Goal: Task Accomplishment & Management: Manage account settings

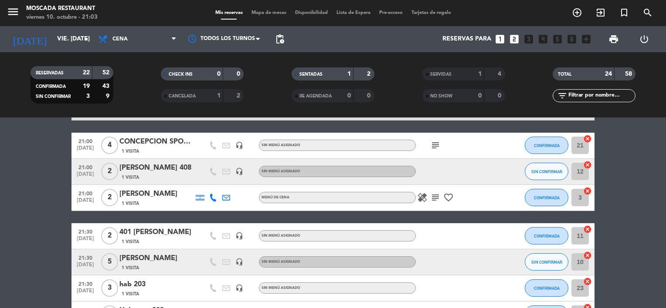
scroll to position [436, 0]
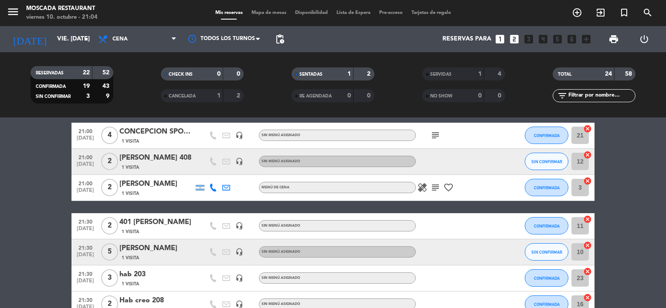
click at [262, 15] on span "Mapa de mesas" at bounding box center [269, 12] width 44 height 5
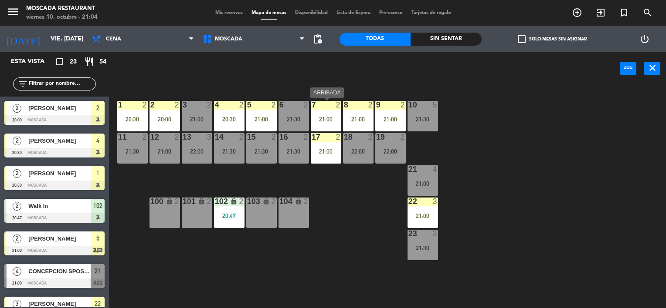
click at [310, 125] on div "1 2 20:30 2 2 20:00 3 2 21:00 4 2 20:30 5 2 21:00 8 2 21:00 6 2 21:30 7 2 21:00…" at bounding box center [390, 197] width 550 height 224
click at [306, 124] on div "6 2 21:30" at bounding box center [293, 116] width 30 height 30
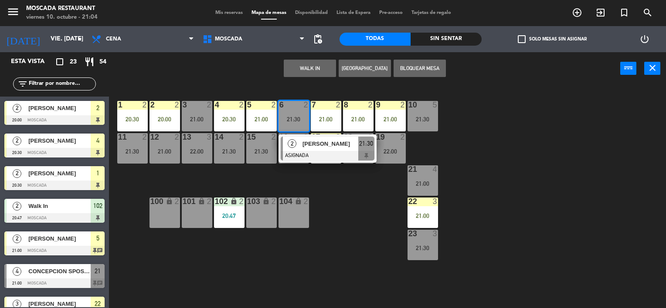
click at [305, 121] on div "21:30" at bounding box center [293, 119] width 30 height 6
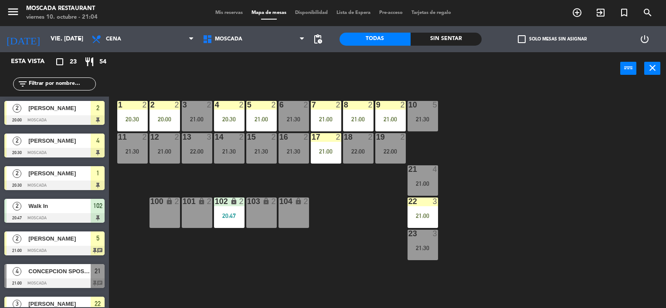
click at [200, 112] on div "3 2 21:00" at bounding box center [197, 116] width 30 height 30
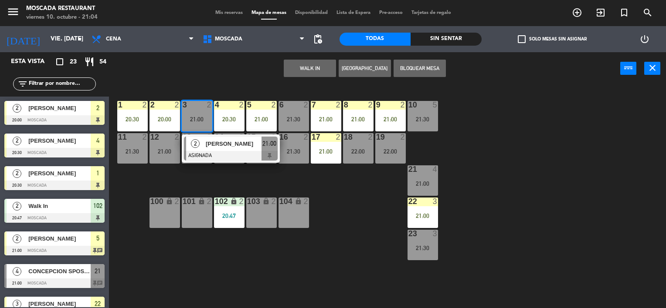
click at [200, 108] on div at bounding box center [197, 105] width 14 height 8
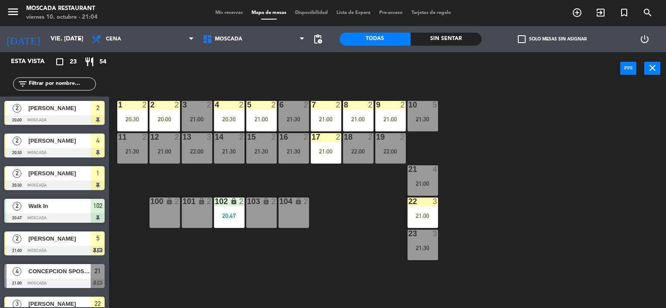
click at [130, 153] on div "21:30" at bounding box center [132, 152] width 30 height 6
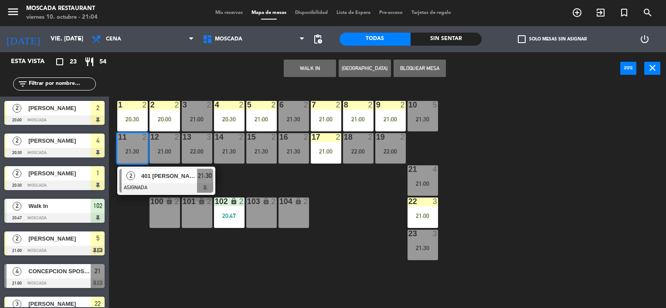
click at [350, 147] on div "18 2 22:00" at bounding box center [358, 148] width 30 height 30
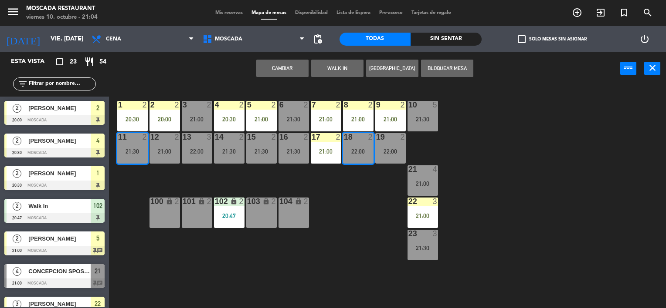
click at [288, 69] on button "Cambiar" at bounding box center [282, 68] width 52 height 17
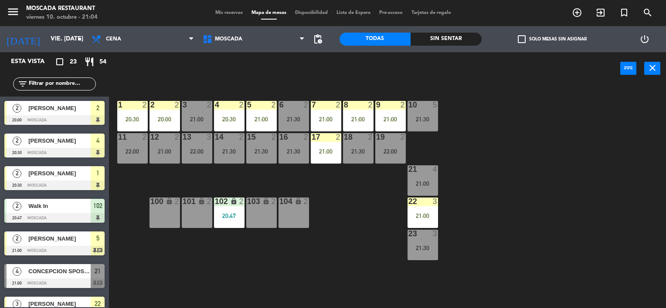
drag, startPoint x: 590, startPoint y: 92, endPoint x: 583, endPoint y: 91, distance: 7.5
click at [589, 93] on div "1 2 20:30 2 2 20:00 3 2 21:00 4 2 20:30 5 2 21:00 8 2 21:00 6 2 21:30 7 2 21:00…" at bounding box center [390, 197] width 550 height 224
click at [215, 14] on span "Mis reservas" at bounding box center [229, 12] width 36 height 5
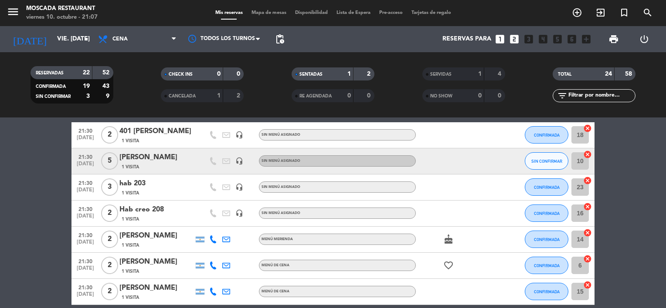
scroll to position [566, 0]
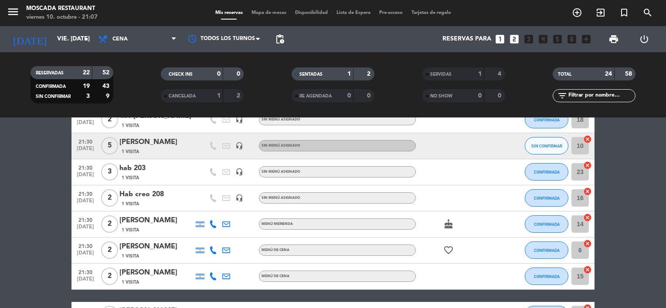
click at [133, 143] on div "[PERSON_NAME]" at bounding box center [156, 142] width 74 height 11
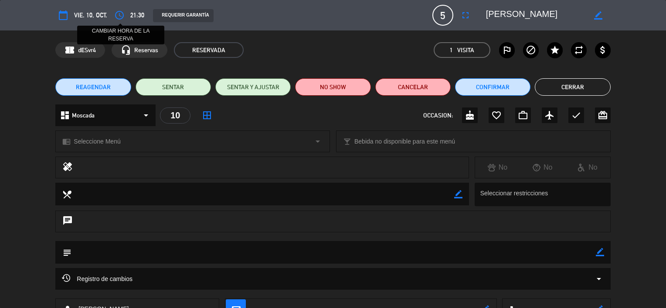
click at [119, 15] on icon "access_time" at bounding box center [119, 15] width 10 height 10
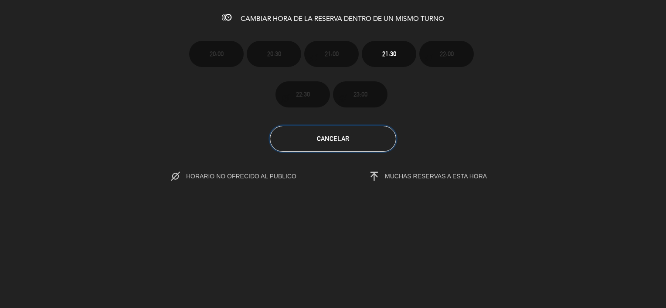
click at [371, 136] on button "Cancelar" at bounding box center [333, 139] width 126 height 26
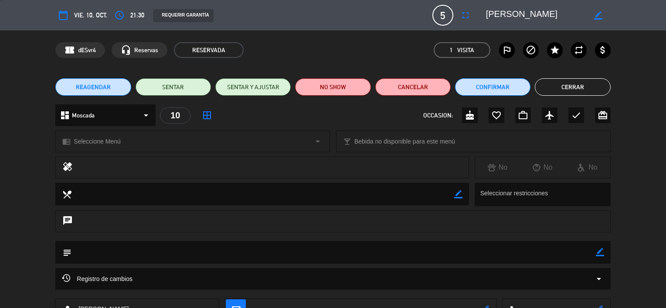
click at [545, 82] on button "Cerrar" at bounding box center [572, 86] width 75 height 17
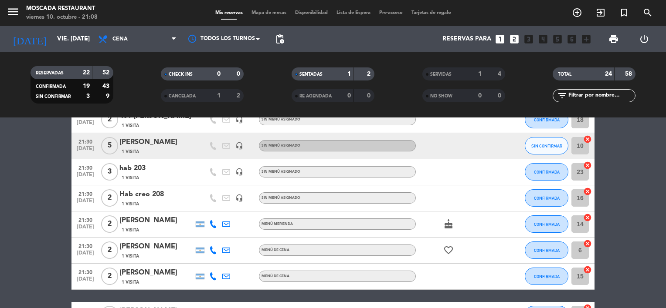
click at [602, 156] on bookings-row "20:47 [DATE] 2 Walk In exit_to_app Sin menú asignado SENTADA 102 cancel 21:00 […" at bounding box center [333, 205] width 666 height 350
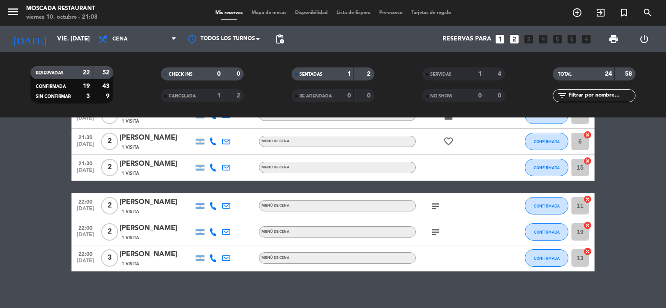
scroll to position [682, 0]
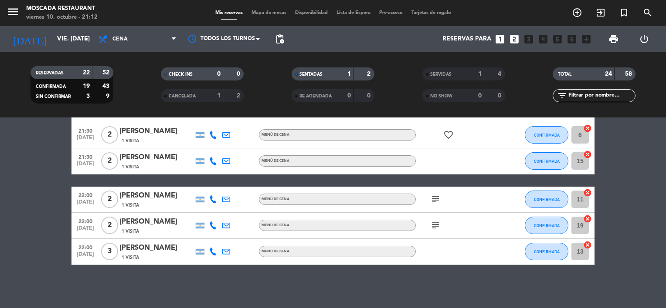
click at [356, 14] on span "Lista de Espera" at bounding box center [353, 12] width 43 height 5
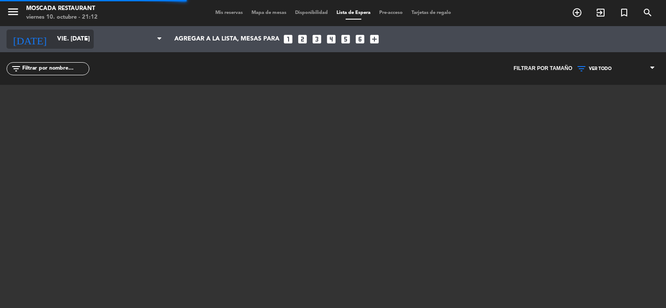
click at [72, 40] on input "vie. [DATE]" at bounding box center [94, 39] width 83 height 16
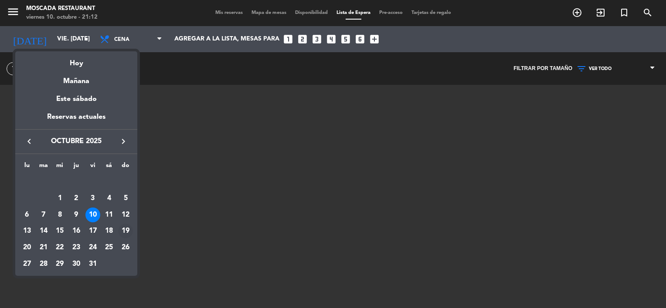
click at [118, 234] on td "19" at bounding box center [125, 231] width 17 height 17
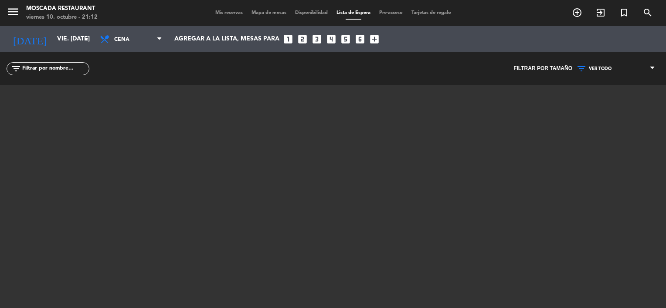
type input "dom. [DATE]"
click at [219, 14] on span "Mis reservas" at bounding box center [229, 12] width 36 height 5
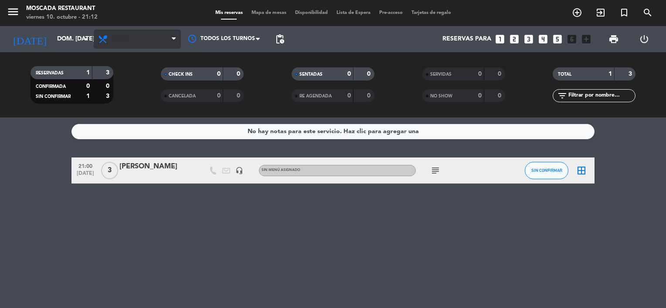
click at [128, 30] on span "Cena" at bounding box center [137, 39] width 87 height 19
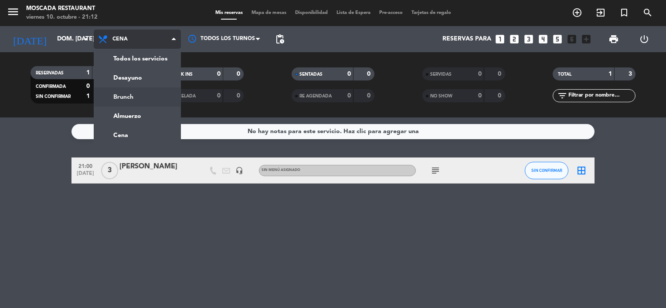
click at [136, 97] on div "menu Moscada Restaurant viernes 10. octubre - 21:12 Mis reservas Mapa de mesas …" at bounding box center [333, 59] width 666 height 118
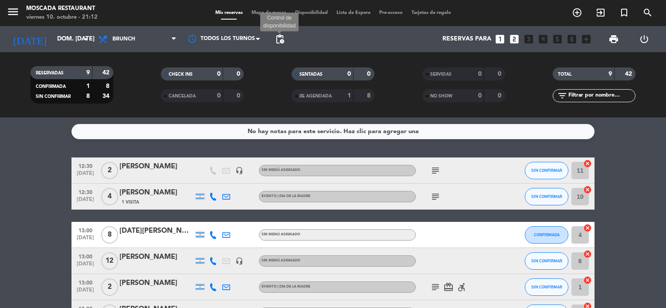
click at [302, 15] on span "Disponibilidad" at bounding box center [311, 12] width 41 height 5
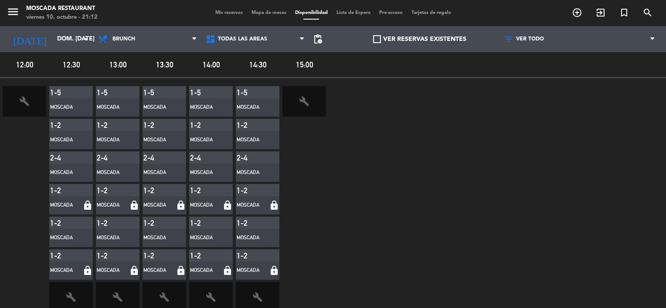
click at [246, 9] on div "Mis reservas Mapa de mesas Disponibilidad Lista de Espera Pre-acceso Tarjetas d…" at bounding box center [333, 13] width 244 height 8
click at [250, 11] on span "Mapa de mesas" at bounding box center [269, 12] width 44 height 5
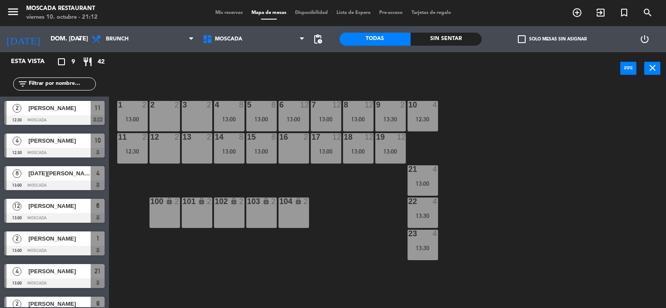
click at [537, 39] on label "check_box_outline_blank Solo mesas sin asignar" at bounding box center [552, 39] width 69 height 8
click at [552, 39] on input "check_box_outline_blank Solo mesas sin asignar" at bounding box center [552, 39] width 0 height 0
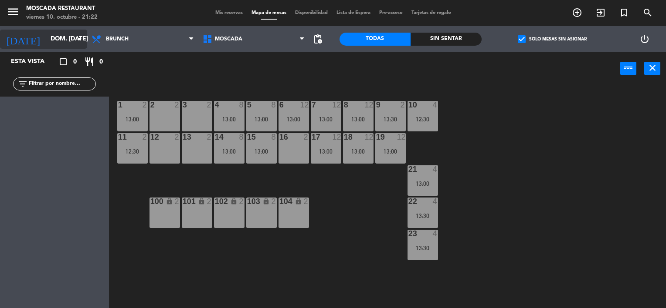
click at [46, 38] on input "dom. [DATE]" at bounding box center [87, 39] width 83 height 16
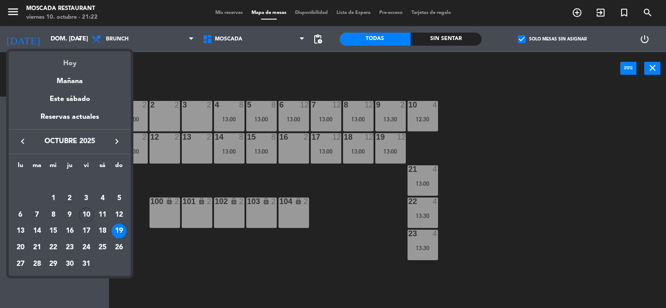
click at [74, 67] on div "Hoy" at bounding box center [70, 60] width 122 height 18
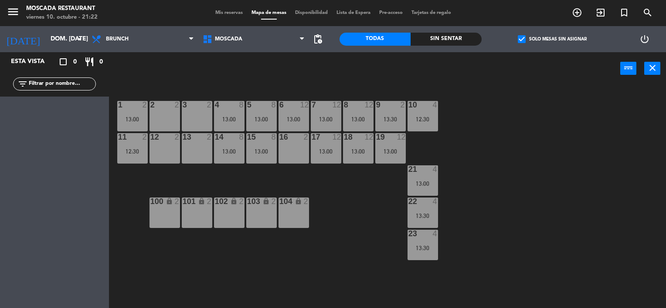
type input "vie. [DATE]"
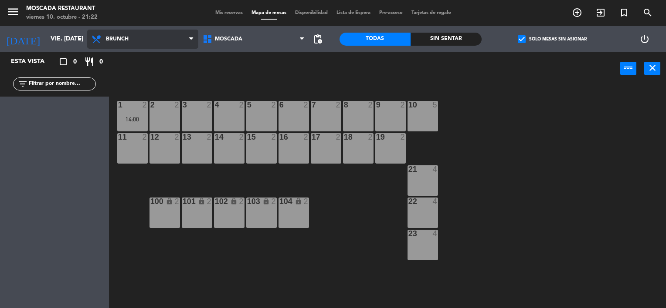
click at [141, 35] on span "Brunch" at bounding box center [142, 39] width 111 height 19
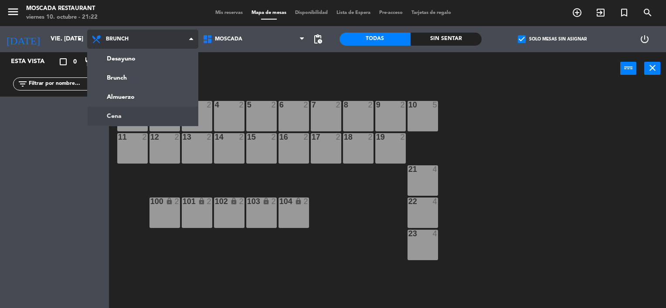
click at [156, 117] on ng-component "menu Moscada Restaurant viernes 10. octubre - 21:22 Mis reservas Mapa de mesas …" at bounding box center [333, 154] width 666 height 309
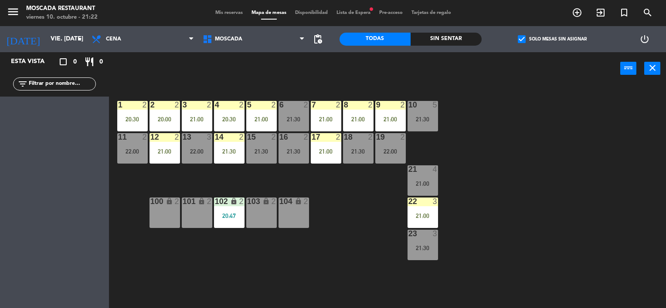
click at [356, 7] on div "menu Moscada Restaurant viernes 10. octubre - 21:22 Mis reservas Mapa de mesas …" at bounding box center [333, 13] width 666 height 26
click at [356, 10] on span "Lista de Espera fiber_manual_record" at bounding box center [353, 12] width 43 height 5
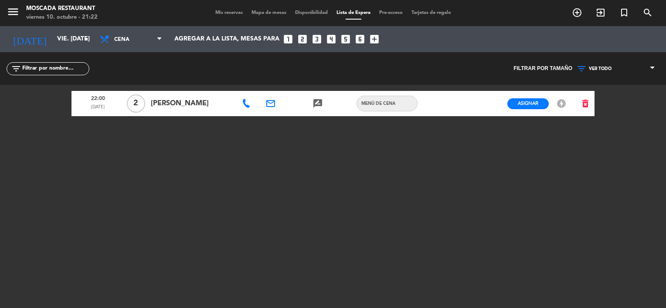
click at [211, 16] on div "Mis reservas Mapa de mesas Disponibilidad Lista de Espera Pre-acceso Tarjetas d…" at bounding box center [333, 13] width 244 height 8
click at [212, 14] on span "Mis reservas" at bounding box center [229, 12] width 36 height 5
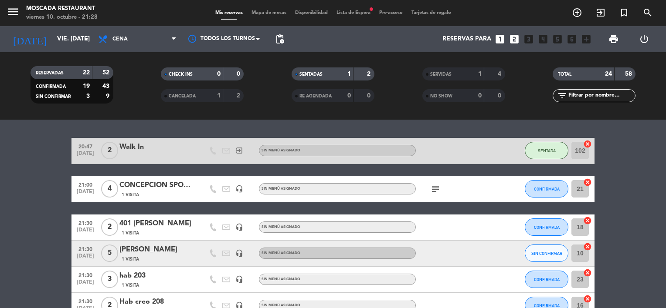
scroll to position [523, 0]
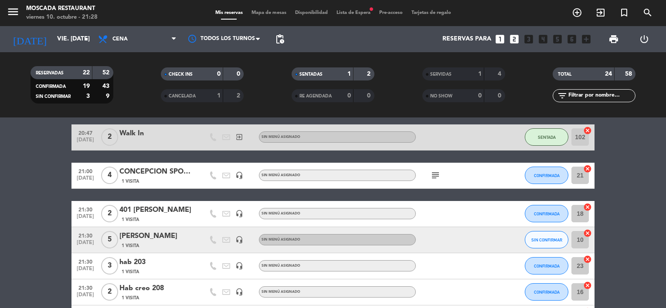
click at [446, 173] on div "subject" at bounding box center [455, 176] width 78 height 26
click at [434, 178] on icon "subject" at bounding box center [435, 175] width 10 height 10
copy div "25S23-104921"
drag, startPoint x: 422, startPoint y: 192, endPoint x: 466, endPoint y: 193, distance: 44.4
click at [466, 193] on div "FULL 25S23-104921" at bounding box center [436, 191] width 69 height 15
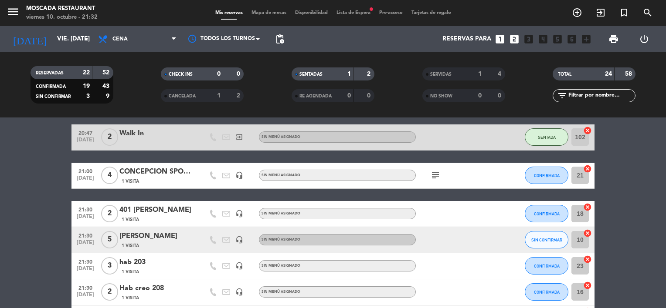
click at [367, 12] on span "Lista de Espera fiber_manual_record" at bounding box center [353, 12] width 43 height 5
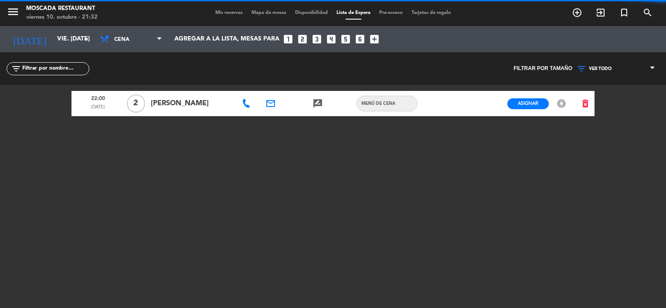
click at [224, 10] on span "Mis reservas" at bounding box center [229, 12] width 36 height 5
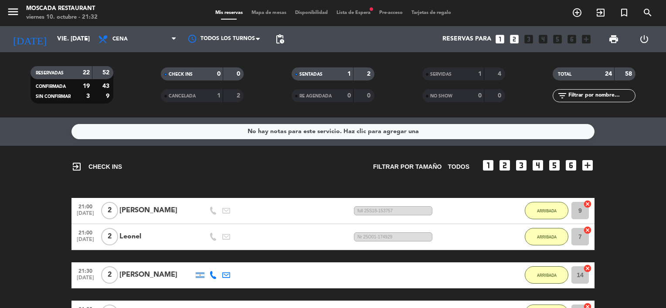
click at [516, 38] on icon "looks_two" at bounding box center [513, 39] width 11 height 11
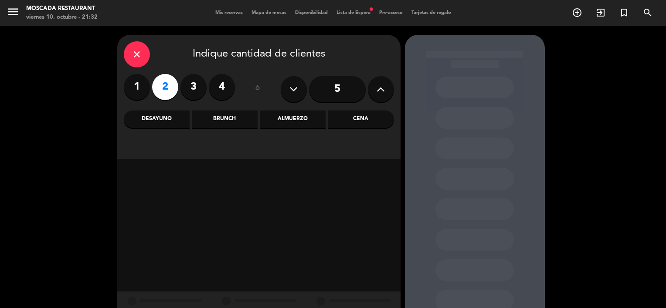
click at [349, 119] on div "Cena" at bounding box center [361, 119] width 66 height 17
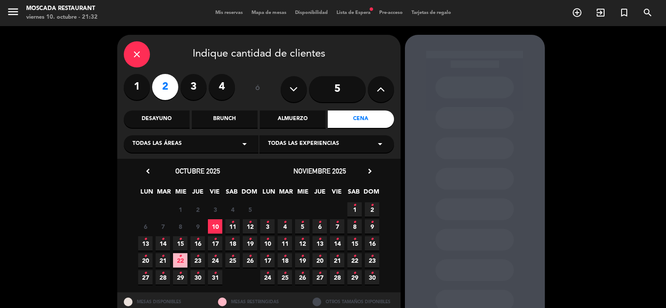
click at [213, 224] on span "10" at bounding box center [215, 227] width 14 height 14
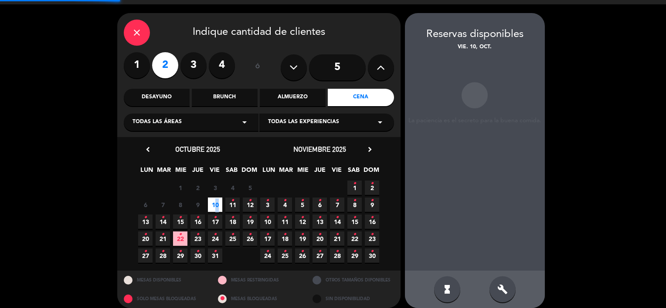
scroll to position [30, 0]
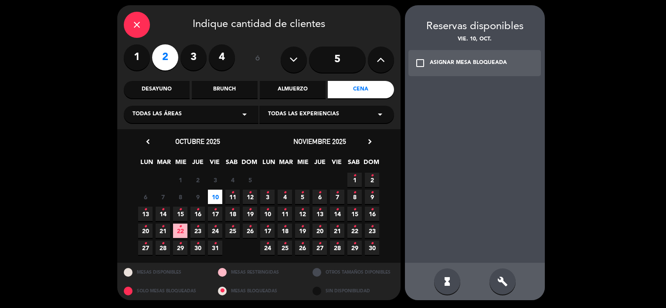
click at [499, 291] on div "build" at bounding box center [502, 282] width 26 height 26
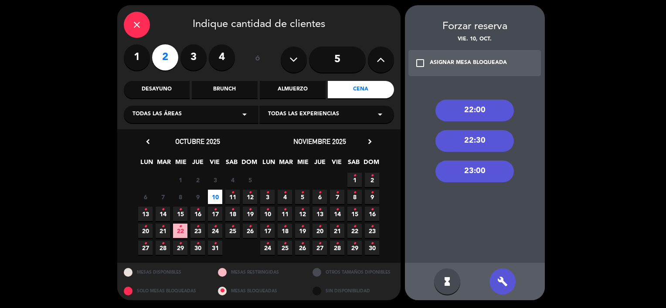
click at [451, 112] on div "22:00" at bounding box center [474, 111] width 78 height 22
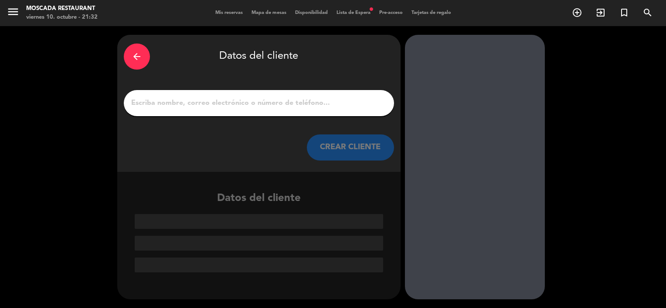
scroll to position [0, 0]
click at [307, 102] on input "1" at bounding box center [258, 103] width 257 height 12
type input "l"
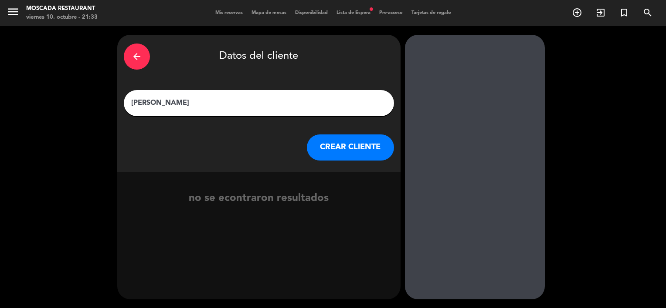
type input "[PERSON_NAME]"
click at [338, 155] on button "CREAR CLIENTE" at bounding box center [350, 148] width 87 height 26
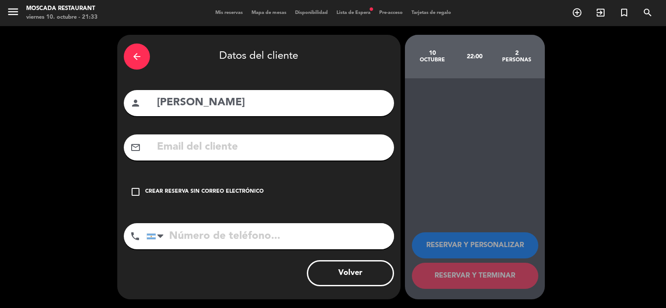
click at [205, 199] on div "check_box_outline_blank Crear reserva sin correo electrónico" at bounding box center [259, 192] width 270 height 26
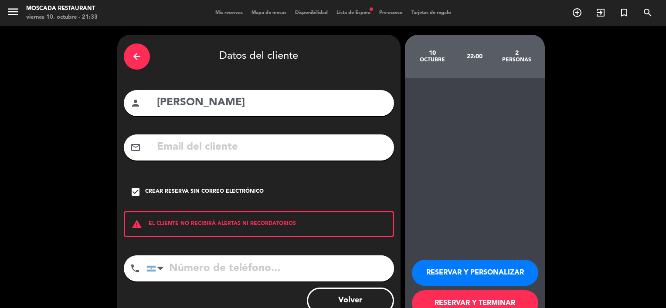
click at [460, 298] on button "RESERVAR Y TERMINAR" at bounding box center [475, 304] width 126 height 26
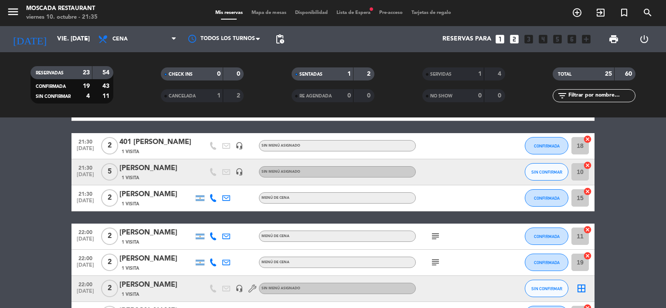
scroll to position [741, 0]
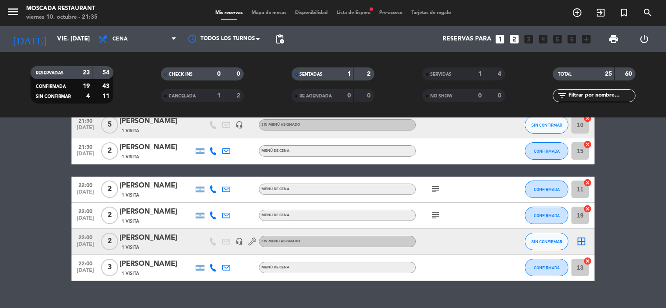
click at [578, 245] on icon "border_all" at bounding box center [581, 242] width 10 height 10
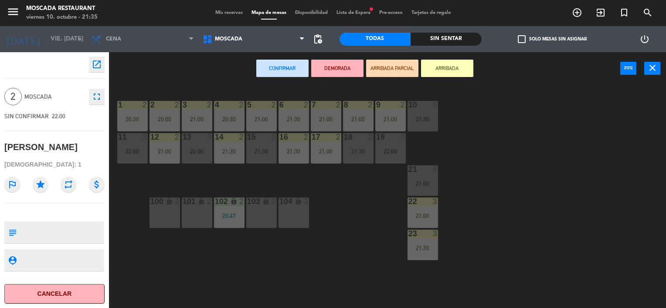
click at [204, 212] on div "101 lock 2" at bounding box center [197, 213] width 30 height 30
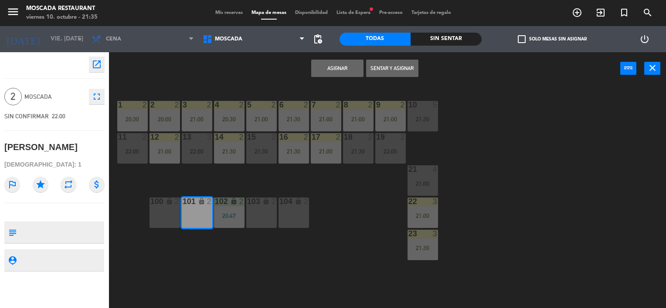
click at [313, 71] on button "Asignar" at bounding box center [337, 68] width 52 height 17
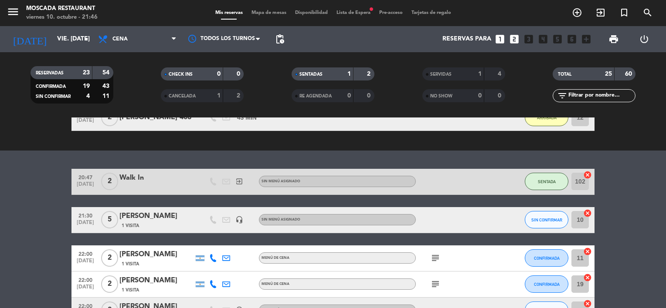
scroll to position [682, 0]
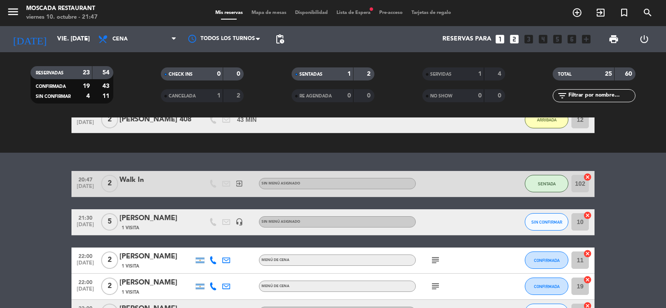
drag, startPoint x: 417, startPoint y: 264, endPoint x: 423, endPoint y: 265, distance: 6.3
click at [418, 264] on div "subject" at bounding box center [455, 261] width 78 height 26
click at [427, 266] on div "subject" at bounding box center [455, 261] width 78 height 26
click at [430, 262] on icon "subject" at bounding box center [435, 260] width 10 height 10
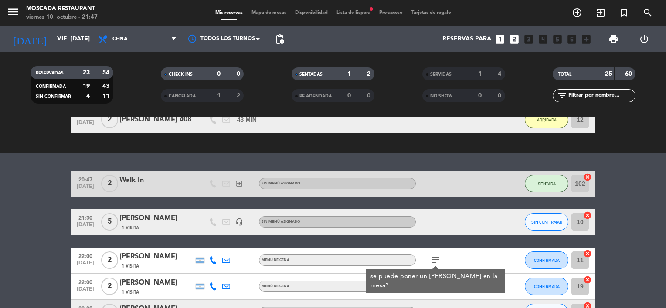
scroll to position [769, 0]
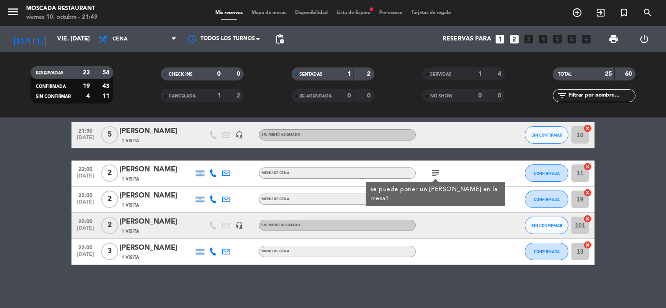
click at [261, 11] on span "Mapa de mesas" at bounding box center [269, 12] width 44 height 5
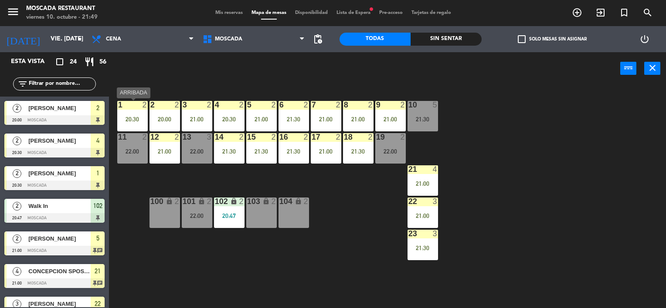
click at [131, 115] on div "1 2 20:30" at bounding box center [132, 116] width 30 height 30
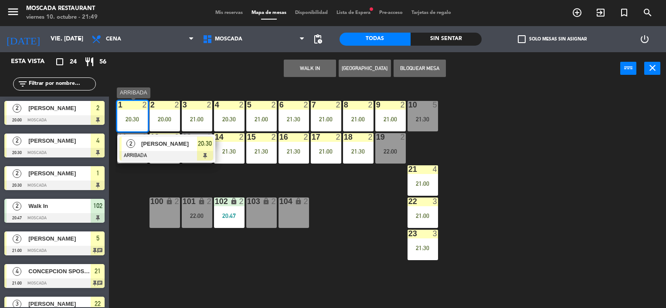
click at [165, 150] on div "[PERSON_NAME]" at bounding box center [168, 144] width 57 height 14
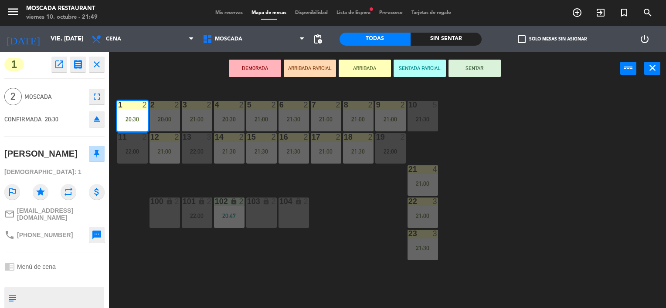
click at [464, 66] on button "SENTAR" at bounding box center [474, 68] width 52 height 17
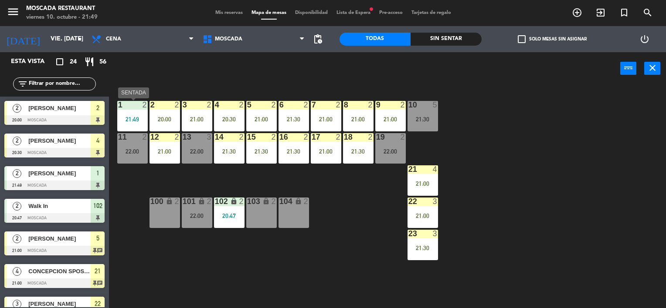
click at [131, 106] on div at bounding box center [132, 105] width 14 height 8
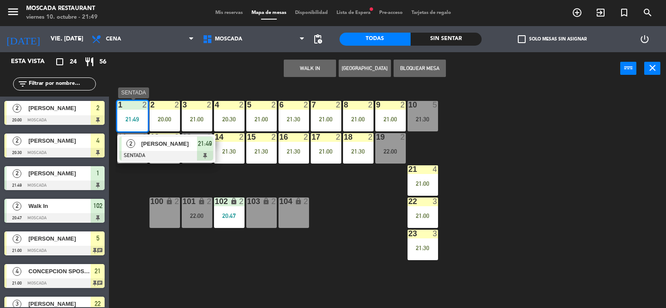
click at [170, 139] on span "[PERSON_NAME]" at bounding box center [169, 143] width 56 height 9
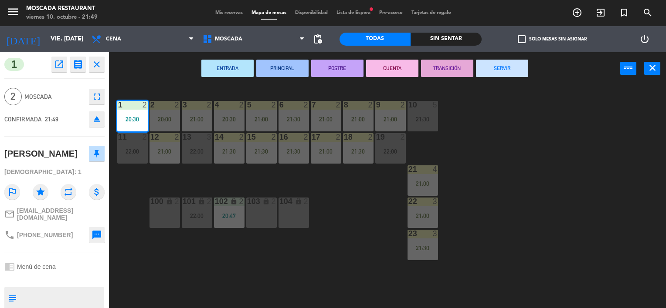
drag, startPoint x: 512, startPoint y: 65, endPoint x: 417, endPoint y: 64, distance: 95.8
click at [513, 64] on button "SERVIR" at bounding box center [502, 68] width 52 height 17
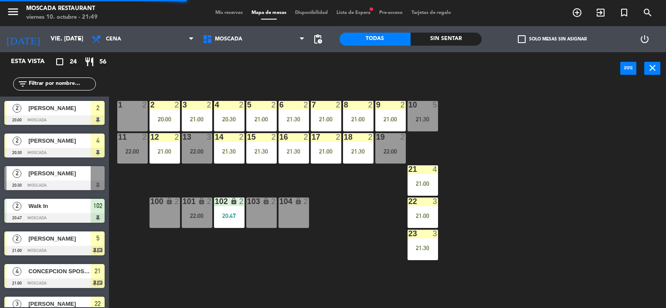
drag, startPoint x: 139, startPoint y: 148, endPoint x: 133, endPoint y: 119, distance: 30.1
click at [138, 147] on div "11 2 22:00" at bounding box center [132, 148] width 30 height 30
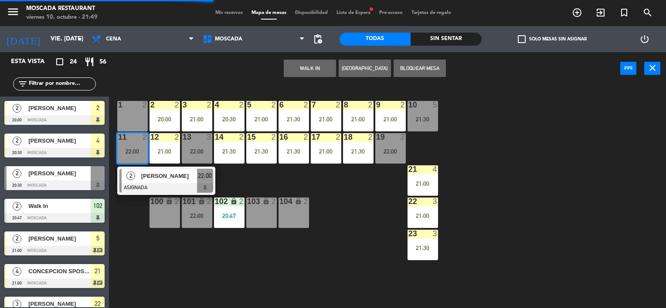
click at [131, 112] on div "1 2" at bounding box center [132, 116] width 30 height 30
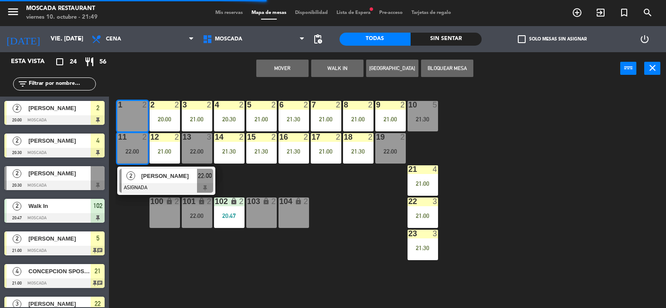
click at [287, 69] on button "Mover" at bounding box center [282, 68] width 52 height 17
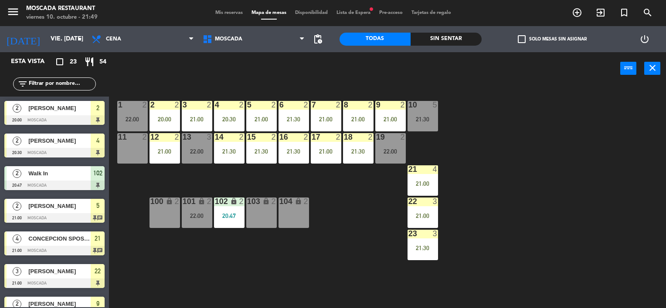
click at [136, 143] on div "11 2" at bounding box center [132, 148] width 30 height 30
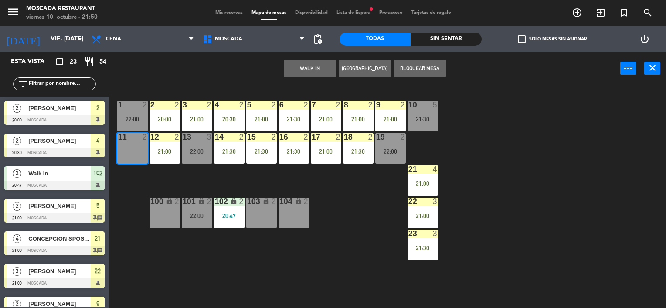
click at [511, 183] on div "1 2 22:00 2 2 20:00 3 2 21:00 4 2 20:30 5 2 21:00 8 2 21:00 6 2 21:30 7 2 21:00…" at bounding box center [390, 197] width 550 height 224
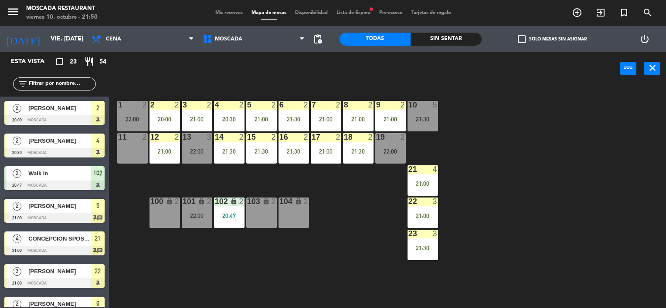
click at [351, 10] on span "Lista de Espera fiber_manual_record" at bounding box center [353, 12] width 43 height 5
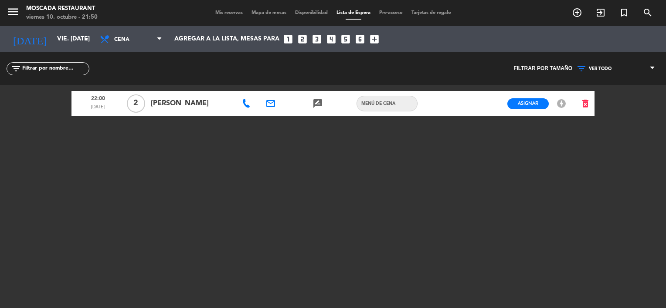
click at [219, 11] on span "Mis reservas" at bounding box center [229, 12] width 36 height 5
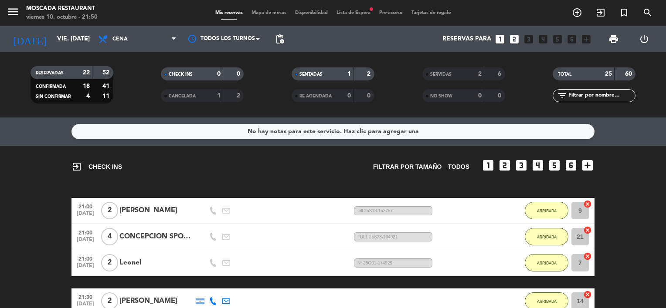
click at [274, 12] on span "Mapa de mesas" at bounding box center [269, 12] width 44 height 5
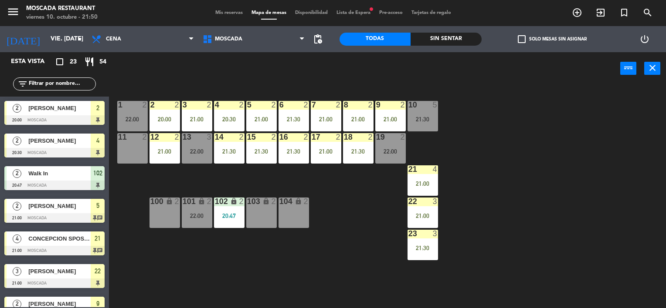
click at [134, 149] on div "11 2" at bounding box center [132, 148] width 30 height 30
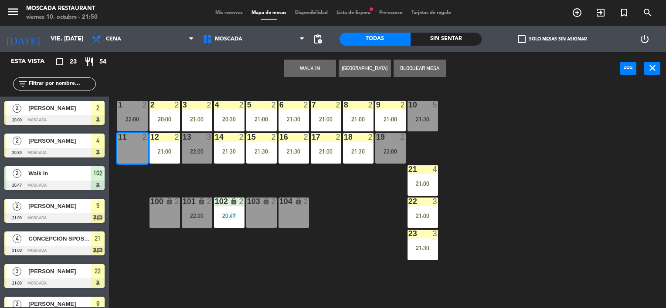
click at [360, 68] on button "[GEOGRAPHIC_DATA]" at bounding box center [365, 68] width 52 height 17
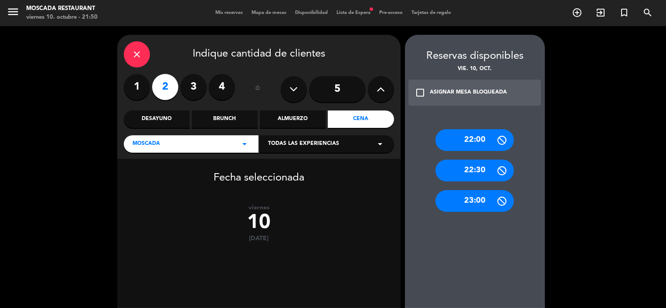
click at [450, 174] on div "22:30" at bounding box center [474, 171] width 78 height 22
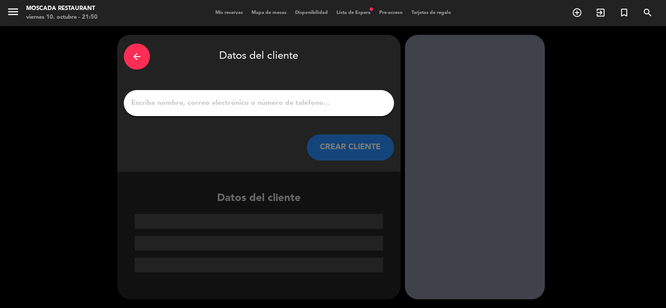
drag, startPoint x: 261, startPoint y: 106, endPoint x: 261, endPoint y: 91, distance: 15.7
click at [261, 106] on input "1" at bounding box center [258, 103] width 257 height 12
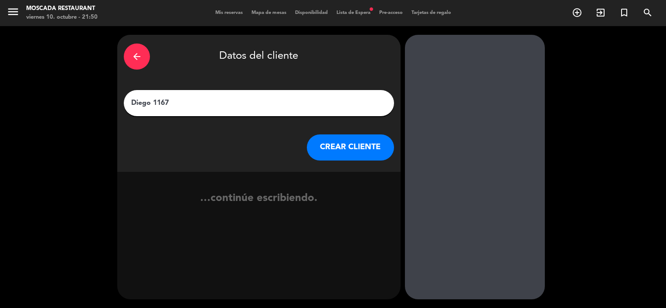
type input "Diego 116"
click at [338, 151] on button "CREAR CLIENTE" at bounding box center [350, 148] width 87 height 26
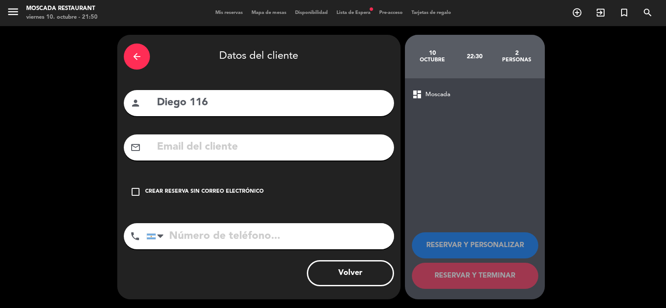
click at [225, 193] on div "Crear reserva sin correo electrónico" at bounding box center [204, 192] width 119 height 9
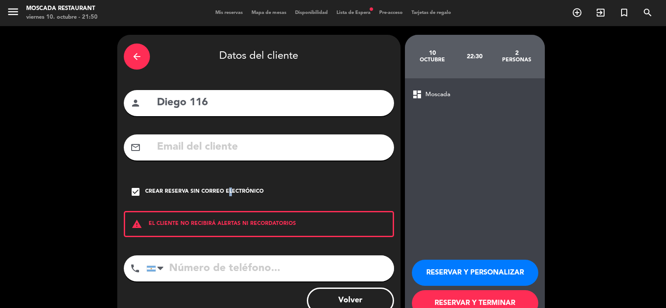
click at [526, 300] on button "RESERVAR Y TERMINAR" at bounding box center [475, 304] width 126 height 26
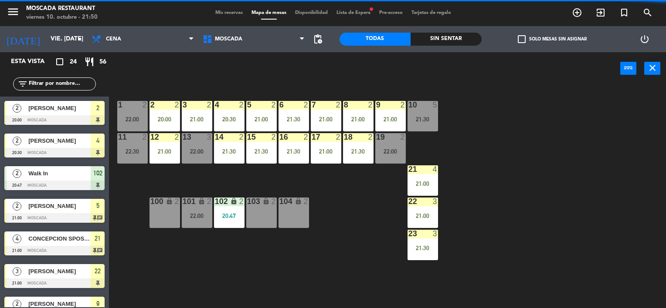
click at [228, 15] on span "Mis reservas" at bounding box center [229, 12] width 36 height 5
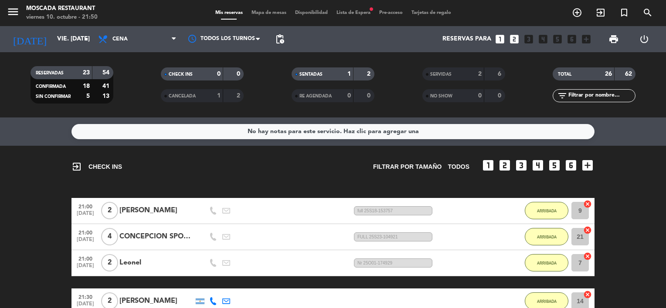
click at [258, 12] on span "Mapa de mesas" at bounding box center [269, 12] width 44 height 5
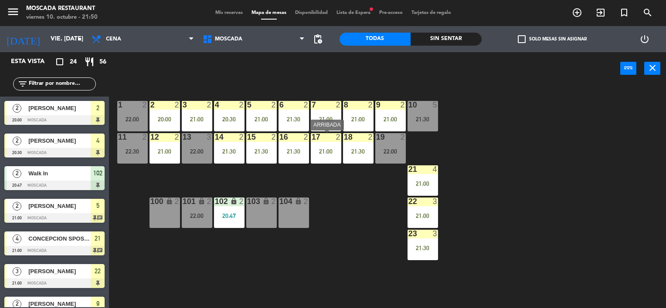
click at [333, 156] on div "17 2 21:00" at bounding box center [326, 148] width 30 height 30
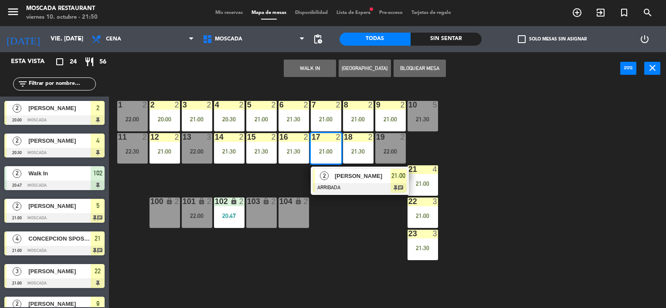
click at [329, 176] on div "2" at bounding box center [324, 176] width 19 height 14
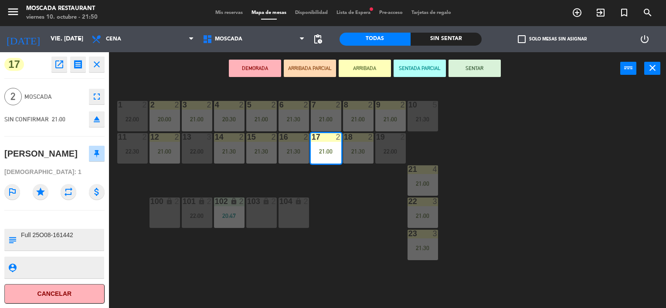
click at [490, 68] on button "SENTAR" at bounding box center [474, 68] width 52 height 17
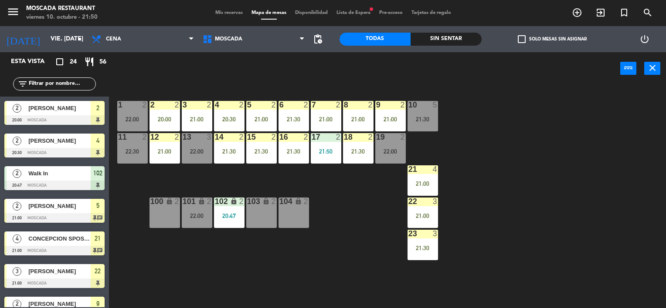
scroll to position [0, 0]
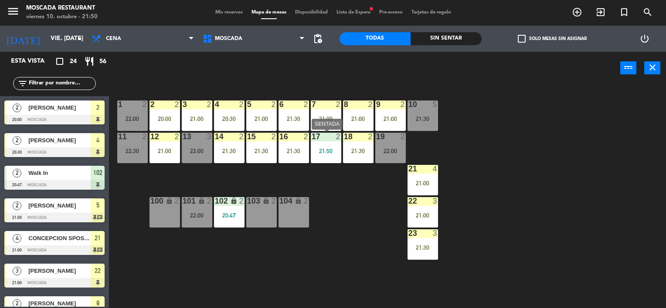
click at [331, 153] on div "21:50" at bounding box center [326, 151] width 30 height 6
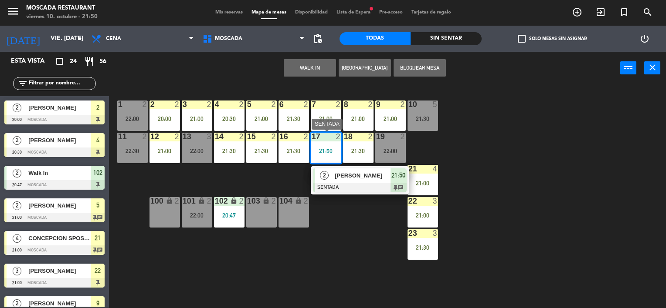
drag, startPoint x: 377, startPoint y: 179, endPoint x: 406, endPoint y: 175, distance: 29.0
click at [379, 179] on div "2 [PERSON_NAME] SENTADA 21:50 chat" at bounding box center [359, 180] width 111 height 28
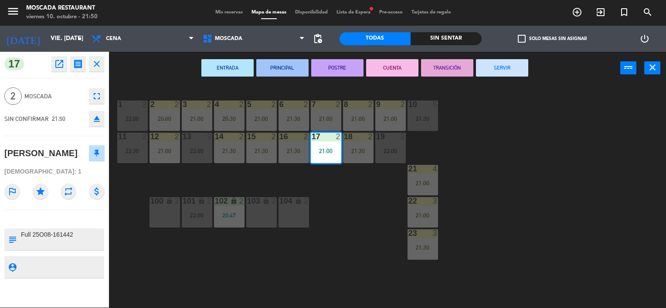
drag, startPoint x: 499, startPoint y: 68, endPoint x: 502, endPoint y: 139, distance: 71.1
click at [500, 68] on button "SERVIR" at bounding box center [502, 67] width 52 height 17
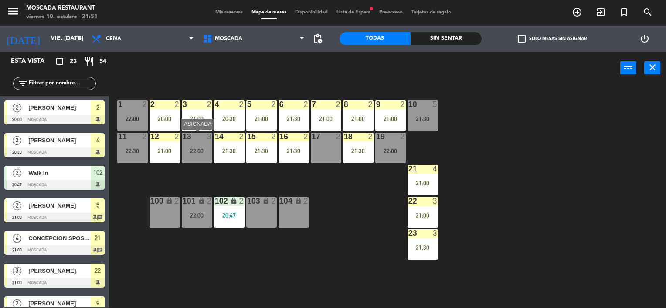
click at [200, 152] on div "22:00" at bounding box center [197, 151] width 30 height 6
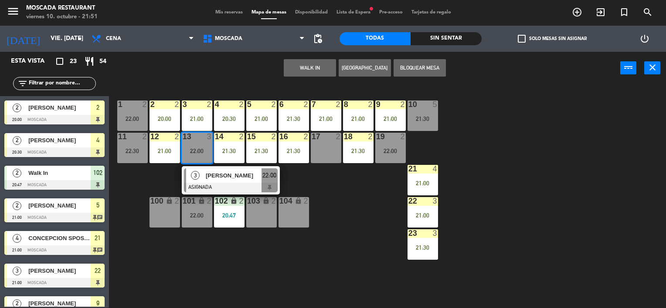
click at [339, 144] on div "17 2" at bounding box center [326, 148] width 30 height 30
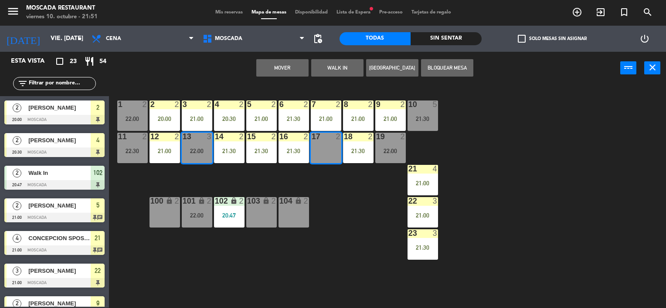
click at [275, 68] on button "Mover" at bounding box center [282, 67] width 52 height 17
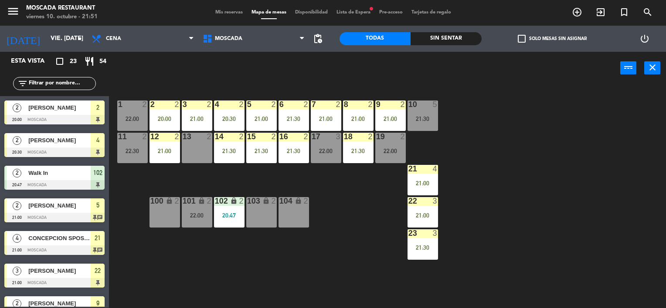
click at [532, 147] on div "1 2 22:00 2 2 20:00 3 2 21:00 4 2 20:30 5 2 21:00 8 2 21:00 6 2 21:30 7 2 21:00…" at bounding box center [390, 197] width 550 height 224
click at [200, 220] on div "101 lock 2 22:00" at bounding box center [197, 212] width 30 height 30
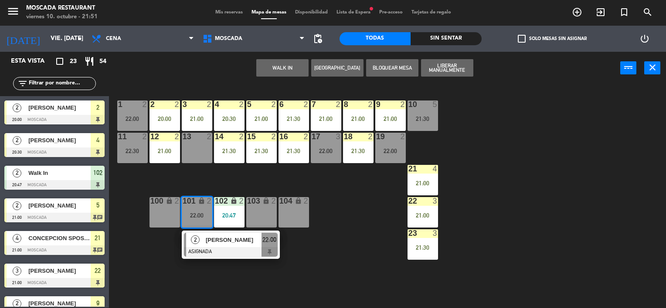
click at [205, 244] on div "[PERSON_NAME]" at bounding box center [233, 240] width 57 height 14
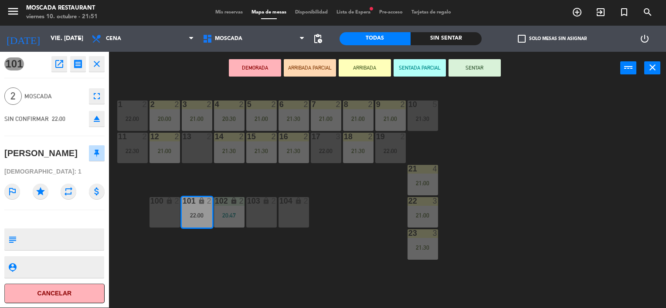
click at [491, 70] on button "SENTAR" at bounding box center [474, 67] width 52 height 17
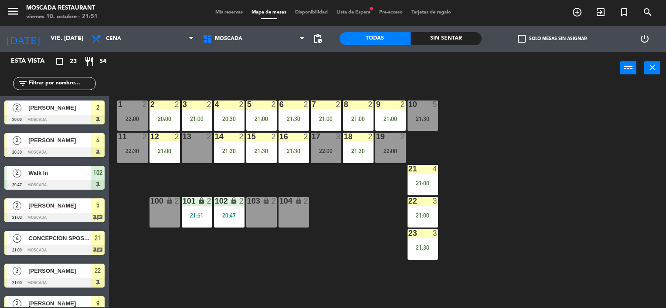
scroll to position [169, 0]
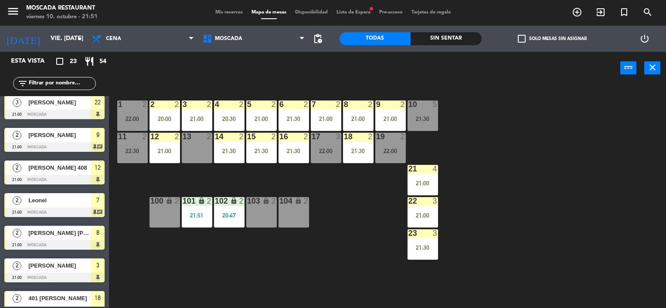
click at [483, 171] on div "1 2 22:00 2 2 20:00 3 2 21:00 4 2 20:30 5 2 21:00 8 2 21:00 6 2 21:30 7 2 21:00…" at bounding box center [390, 197] width 550 height 224
click at [345, 11] on span "Lista de Espera fiber_manual_record" at bounding box center [353, 12] width 43 height 5
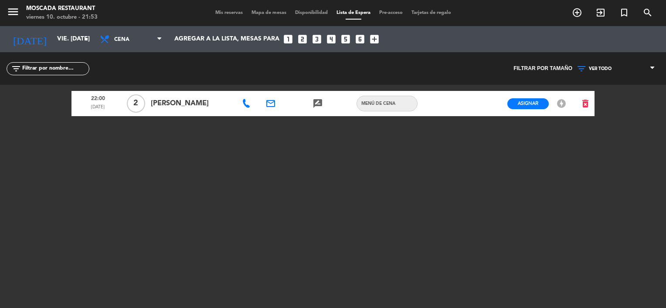
click at [243, 104] on icon at bounding box center [246, 103] width 9 height 9
click at [275, 93] on button "Copiar content_paste" at bounding box center [280, 88] width 32 height 10
click at [519, 104] on span "Asignar" at bounding box center [528, 103] width 20 height 7
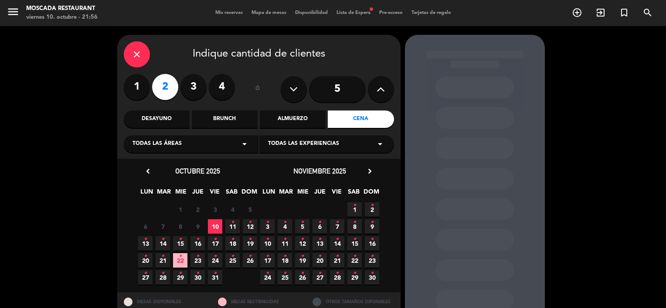
click at [212, 225] on span "10" at bounding box center [215, 227] width 14 height 14
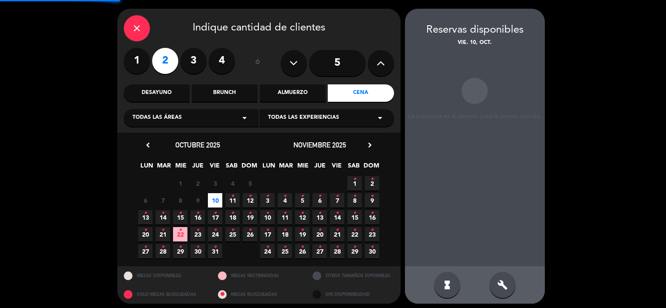
scroll to position [30, 0]
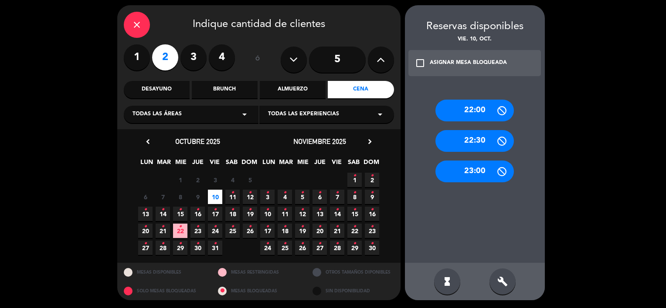
click at [475, 115] on div "22:00" at bounding box center [474, 111] width 78 height 22
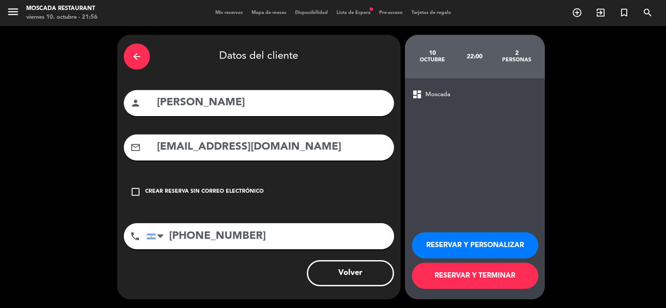
click at [198, 190] on div "Crear reserva sin correo electrónico" at bounding box center [204, 192] width 119 height 9
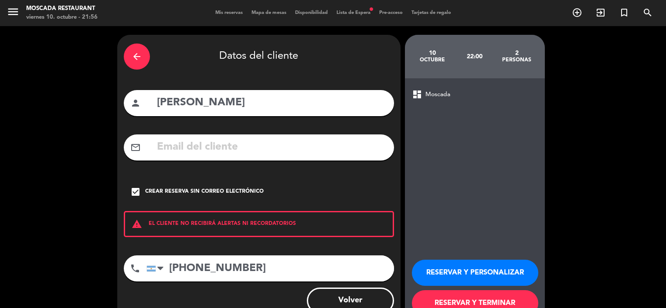
click at [490, 293] on button "RESERVAR Y TERMINAR" at bounding box center [475, 304] width 126 height 26
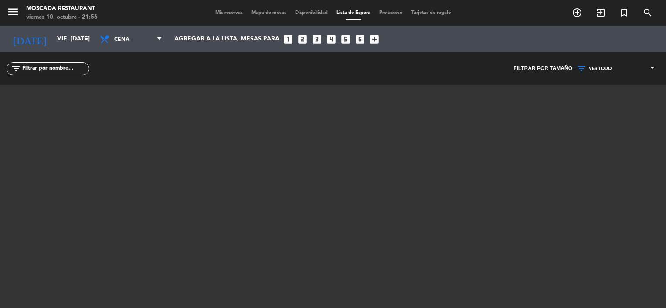
click at [209, 26] on div "menu Moscada Restaurant viernes 10. octubre - 21:56 Mis reservas Mapa de mesas …" at bounding box center [333, 13] width 666 height 26
click at [216, 17] on div "Mis reservas Mapa de mesas Disponibilidad Lista de Espera Pre-acceso Tarjetas d…" at bounding box center [333, 13] width 244 height 8
click at [218, 14] on span "Mis reservas" at bounding box center [229, 12] width 36 height 5
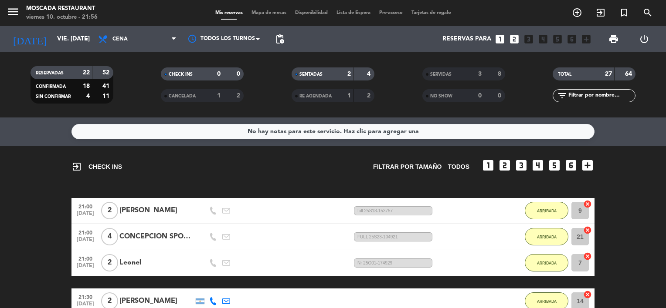
click at [273, 13] on span "Mapa de mesas" at bounding box center [269, 12] width 44 height 5
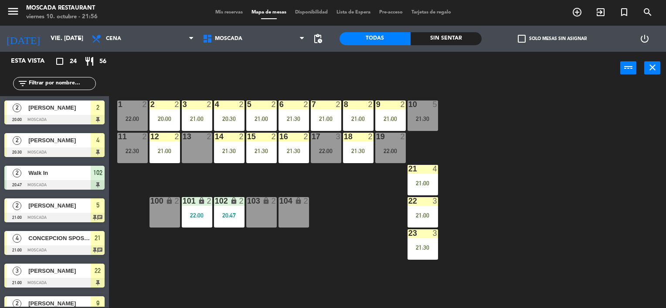
click at [538, 35] on label "check_box_outline_blank Solo mesas sin asignar" at bounding box center [552, 39] width 69 height 8
click at [552, 39] on input "check_box_outline_blank Solo mesas sin asignar" at bounding box center [552, 39] width 0 height 0
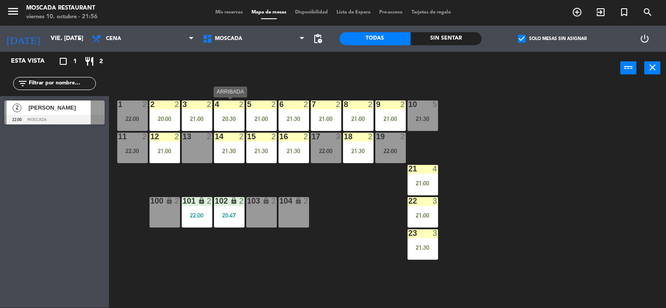
click at [222, 111] on div "4 2 20:30" at bounding box center [229, 116] width 30 height 30
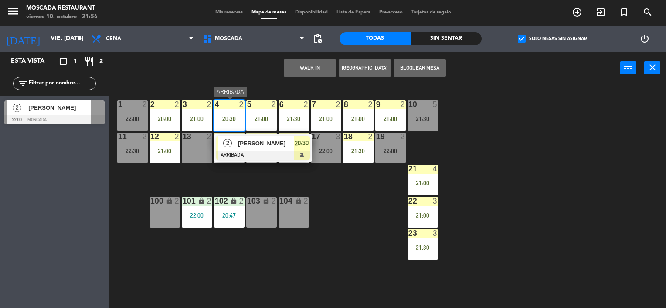
click at [228, 112] on div "4 2 20:30" at bounding box center [229, 116] width 30 height 30
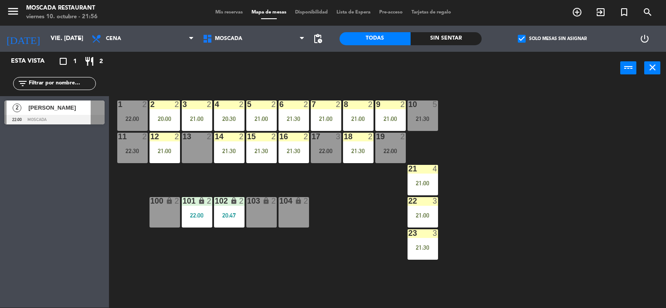
click at [233, 113] on div "4 2 20:30" at bounding box center [229, 116] width 30 height 30
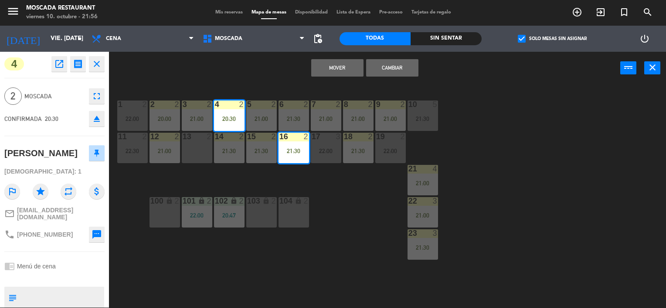
click at [251, 79] on div "Mover Cambiar power_input close" at bounding box center [364, 68] width 511 height 33
click at [246, 71] on div "Mover Cambiar power_input close" at bounding box center [364, 68] width 511 height 33
click at [247, 71] on div "Mover Cambiar power_input close" at bounding box center [364, 68] width 511 height 33
click at [251, 71] on div "Mover Cambiar power_input close" at bounding box center [364, 68] width 511 height 33
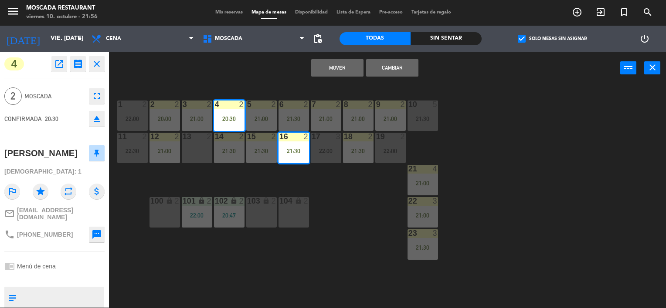
drag, startPoint x: 251, startPoint y: 71, endPoint x: 540, endPoint y: 96, distance: 290.7
click at [539, 96] on div "1 2 22:00 2 2 20:00 3 2 21:00 4 2 20:30 5 2 21:00 8 2 21:00 6 2 21:30 7 2 21:00…" at bounding box center [390, 197] width 550 height 224
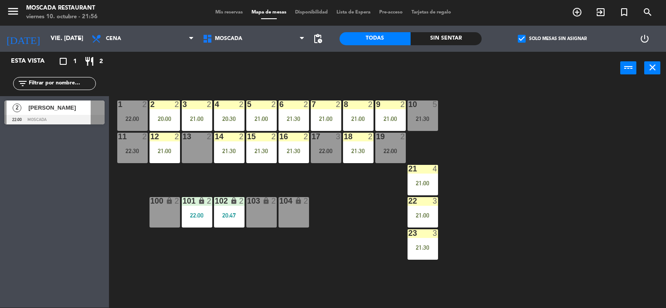
click at [226, 119] on div "20:30" at bounding box center [229, 119] width 30 height 6
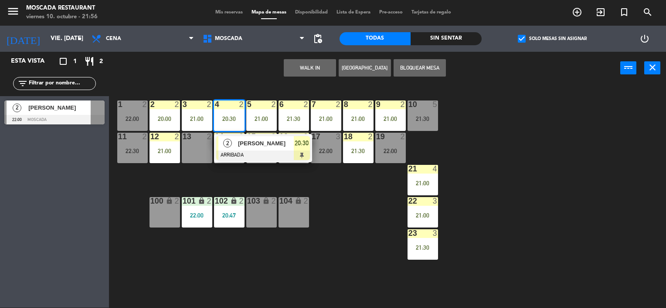
click at [288, 145] on span "[PERSON_NAME]" at bounding box center [266, 143] width 56 height 9
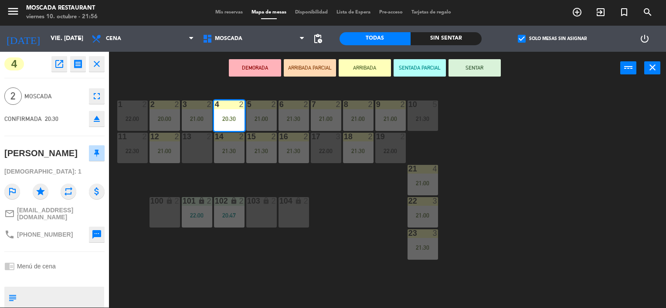
click at [464, 65] on button "SENTAR" at bounding box center [474, 67] width 52 height 17
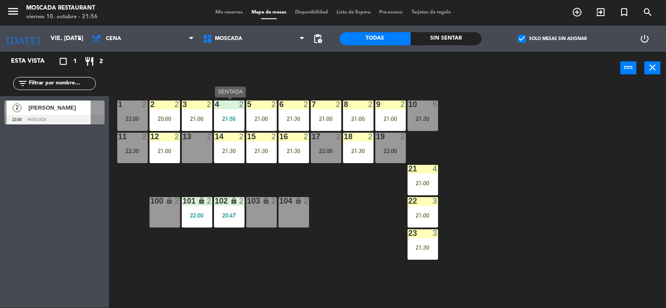
click at [237, 120] on div "21:56" at bounding box center [229, 119] width 30 height 6
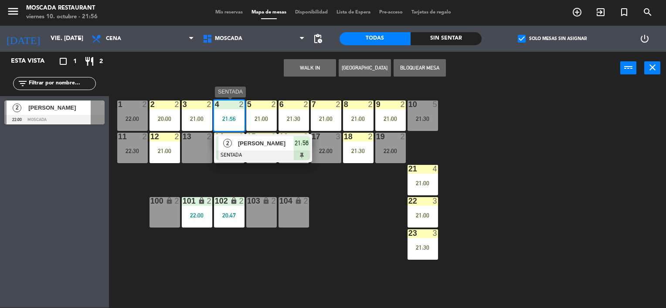
click at [310, 149] on div "2 [PERSON_NAME] SENTADA 21:56" at bounding box center [262, 148] width 111 height 28
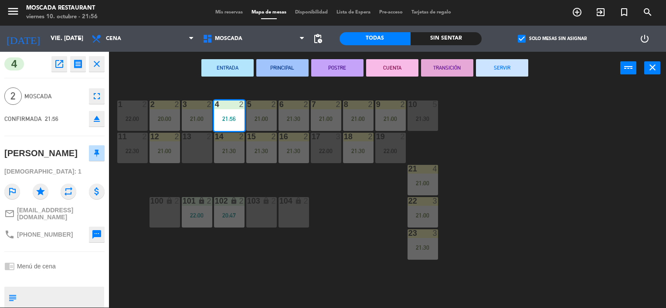
click at [511, 60] on button "SERVIR" at bounding box center [502, 67] width 52 height 17
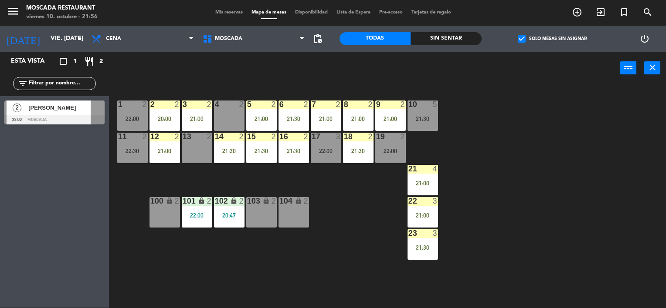
click at [47, 106] on span "[PERSON_NAME]" at bounding box center [59, 107] width 62 height 9
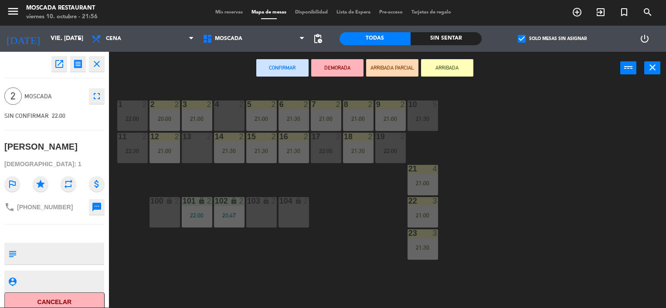
click at [239, 119] on div "4 2" at bounding box center [229, 116] width 30 height 30
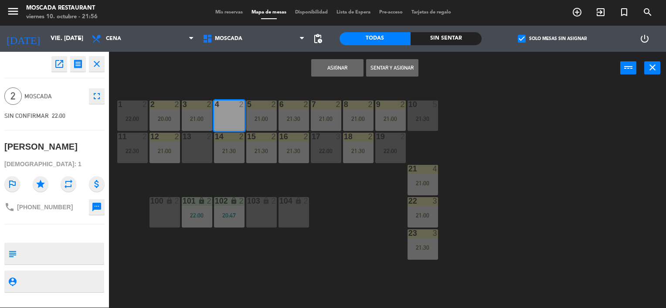
click at [322, 68] on button "Asignar" at bounding box center [337, 67] width 52 height 17
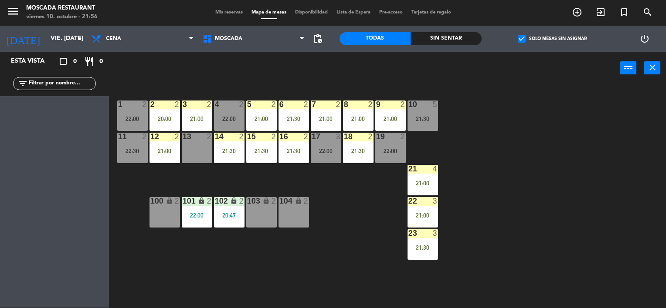
click at [434, 308] on div "1 2 22:00 2 2 20:00 3 2 21:00 4 2 22:00 5 2 21:00 8 2 21:00 6 2 21:30 7 2 21:00…" at bounding box center [390, 197] width 550 height 224
click at [129, 150] on div "22:30" at bounding box center [132, 151] width 30 height 6
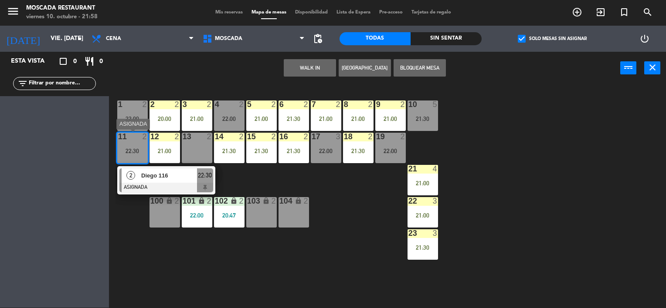
click at [141, 148] on div "22:30" at bounding box center [132, 151] width 30 height 6
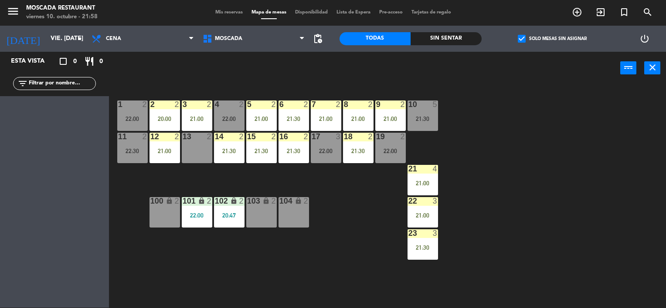
click at [142, 117] on div "22:00" at bounding box center [132, 119] width 30 height 6
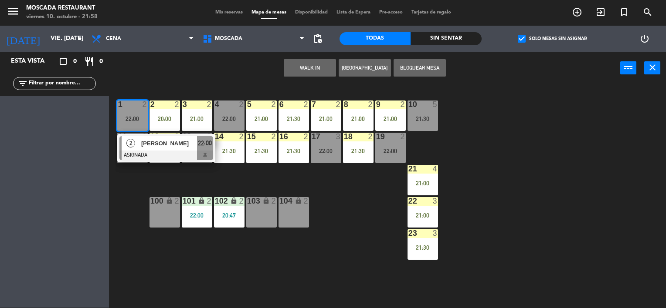
click at [137, 116] on div "22:00" at bounding box center [132, 119] width 30 height 6
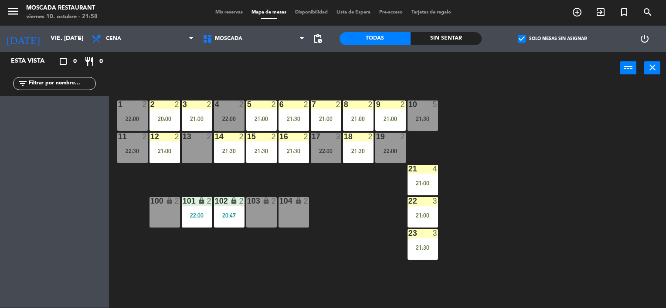
click at [221, 11] on span "Mis reservas" at bounding box center [229, 12] width 36 height 5
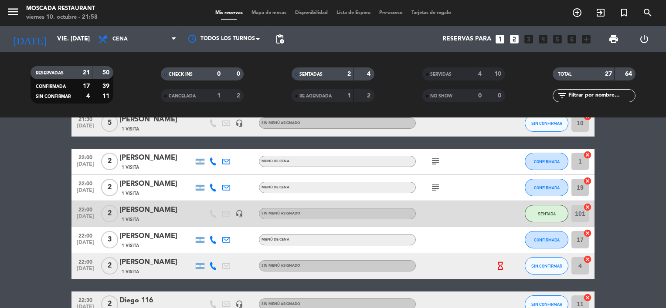
scroll to position [566, 0]
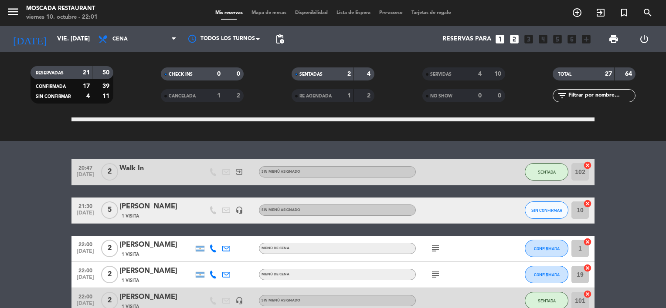
click at [257, 14] on span "Mapa de mesas" at bounding box center [269, 12] width 44 height 5
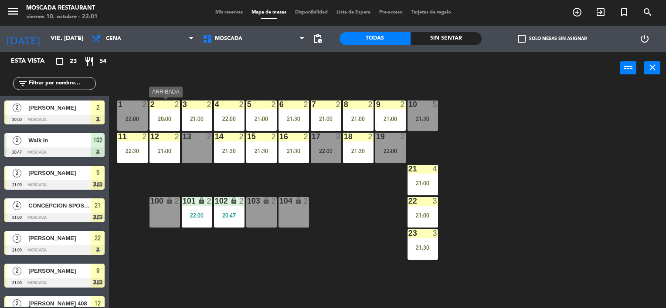
click at [166, 105] on div at bounding box center [164, 105] width 14 height 8
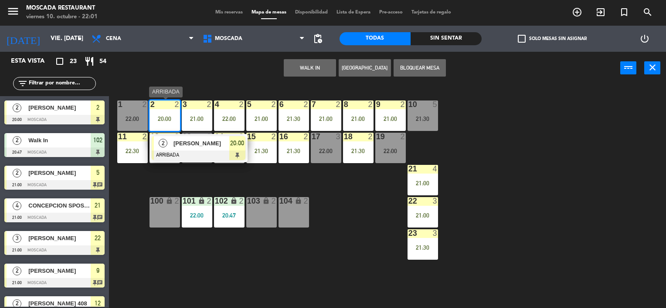
click at [199, 142] on span "[PERSON_NAME]" at bounding box center [201, 143] width 56 height 9
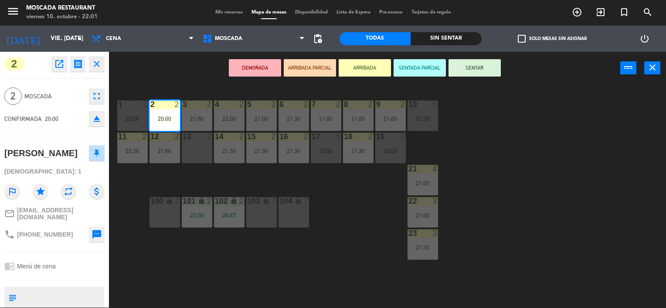
click at [474, 71] on button "SENTAR" at bounding box center [474, 67] width 52 height 17
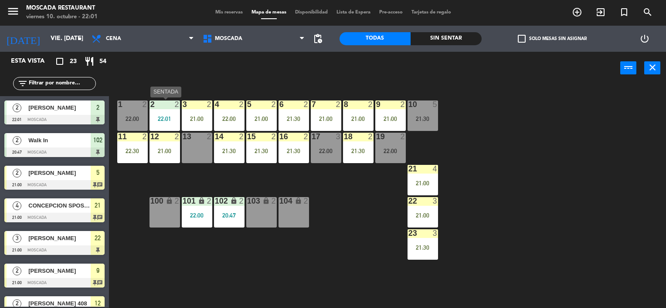
click at [169, 108] on div at bounding box center [164, 105] width 14 height 8
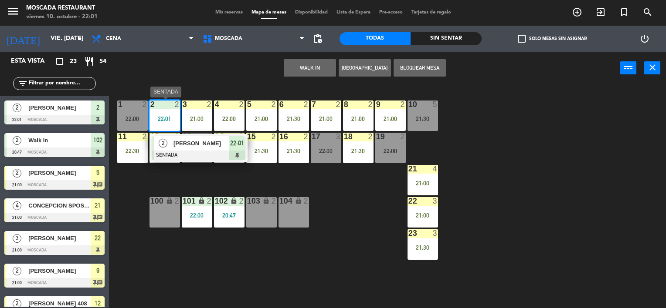
drag, startPoint x: 219, startPoint y: 142, endPoint x: 532, endPoint y: 91, distance: 316.5
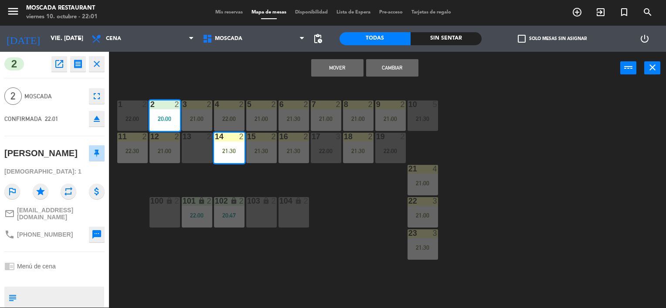
click at [320, 65] on button "Mover" at bounding box center [337, 67] width 52 height 17
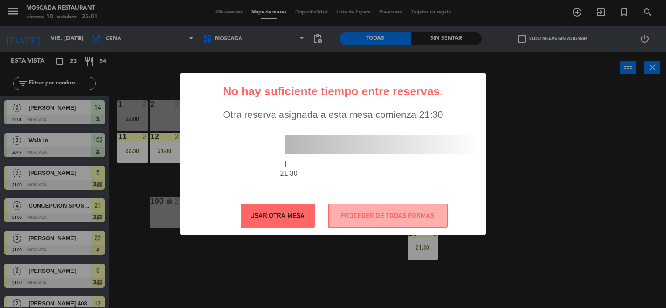
click at [285, 220] on button "USAR OTRA MESA" at bounding box center [277, 216] width 74 height 24
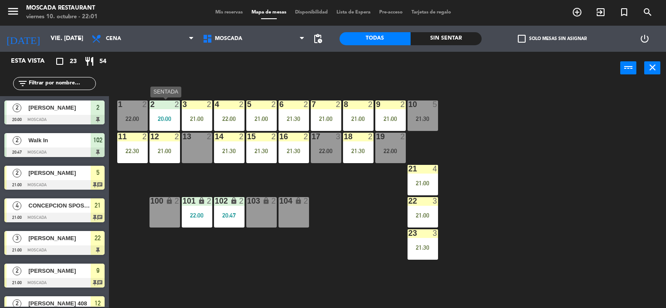
click at [172, 117] on div "20:00" at bounding box center [164, 119] width 30 height 6
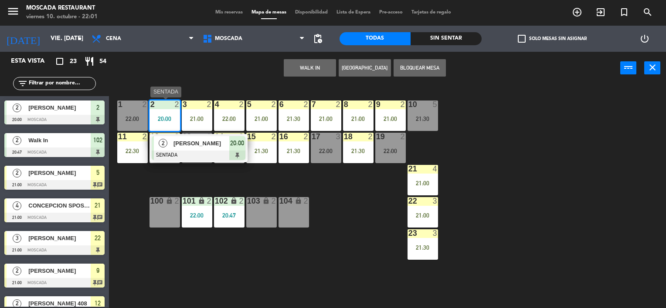
click at [197, 144] on span "[PERSON_NAME]" at bounding box center [201, 143] width 56 height 9
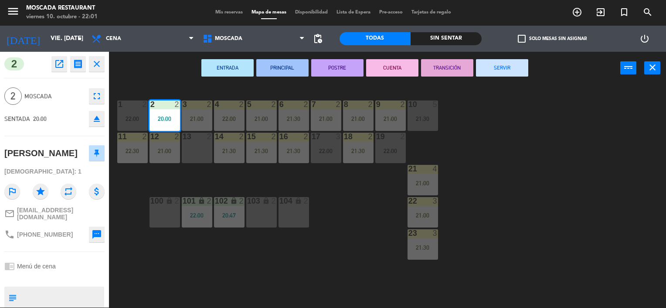
click at [502, 67] on button "SERVIR" at bounding box center [502, 67] width 52 height 17
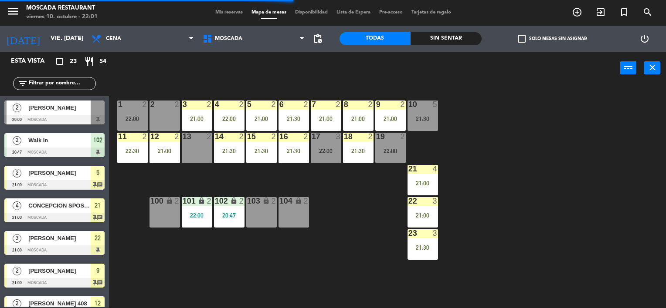
click at [241, 112] on div "4 2 22:00" at bounding box center [229, 116] width 30 height 30
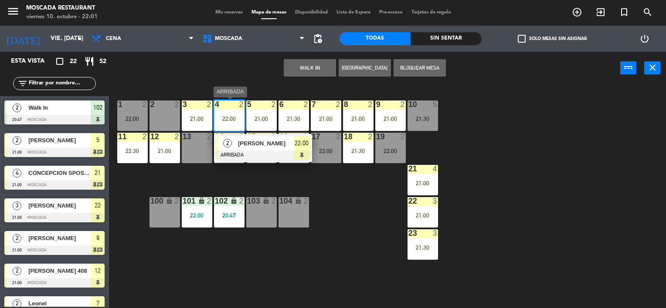
click at [287, 144] on span "[PERSON_NAME]" at bounding box center [266, 143] width 56 height 9
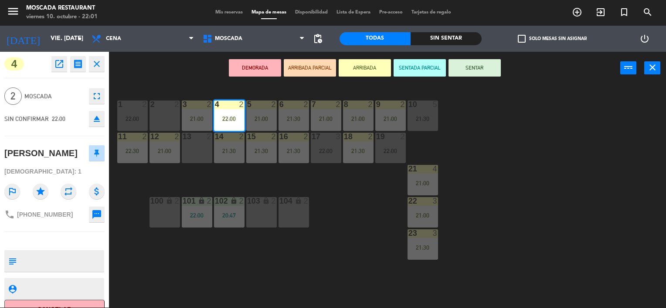
click at [492, 68] on button "SENTAR" at bounding box center [474, 67] width 52 height 17
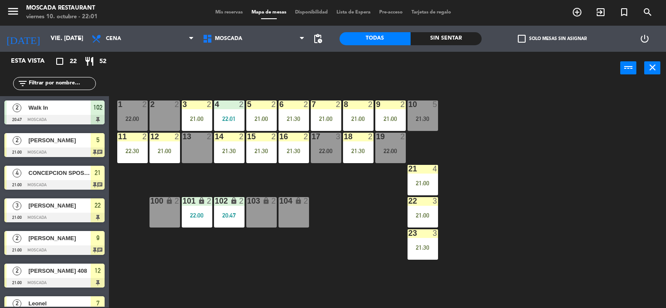
scroll to position [190, 0]
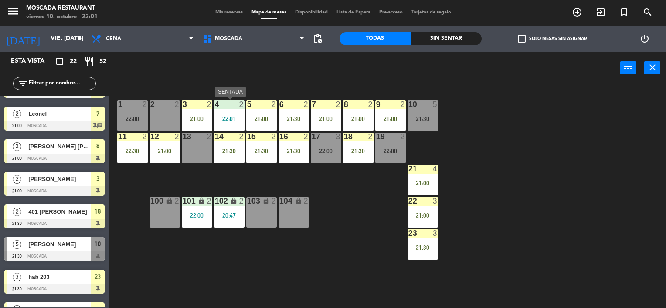
click at [232, 125] on div "4 2 22:01" at bounding box center [229, 116] width 30 height 30
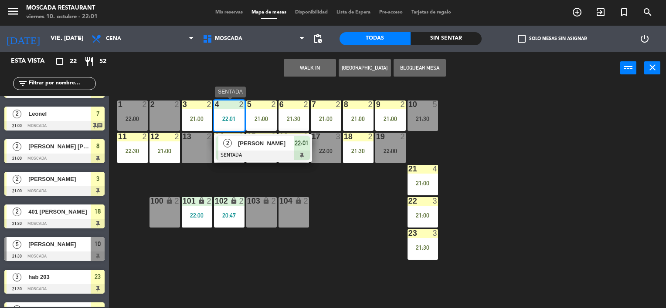
click at [283, 145] on span "[PERSON_NAME]" at bounding box center [266, 143] width 56 height 9
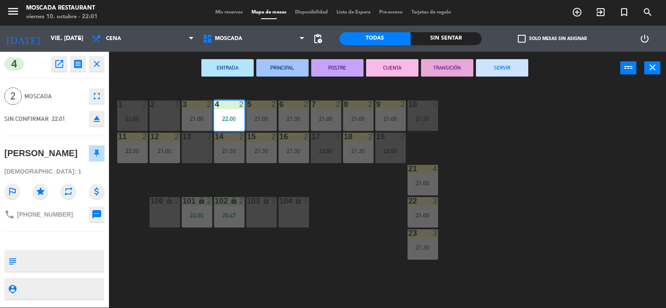
drag, startPoint x: 530, startPoint y: 73, endPoint x: 505, endPoint y: 73, distance: 25.3
click at [530, 73] on div "ENTRADA PRINCIPAL POSTRE CUENTA TRANSICIÓN SERVIR power_input close" at bounding box center [364, 68] width 511 height 33
click at [504, 73] on button "SERVIR" at bounding box center [502, 67] width 52 height 17
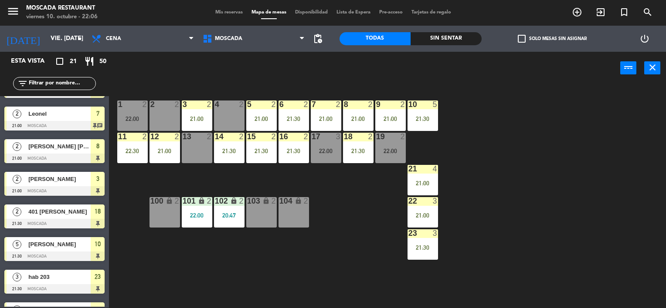
drag, startPoint x: 234, startPoint y: 18, endPoint x: 227, endPoint y: 12, distance: 8.6
click at [231, 16] on div "menu Moscada Restaurant viernes 10. octubre - 22:06 Mis reservas Mapa de mesas …" at bounding box center [333, 13] width 666 height 26
click at [227, 12] on span "Mis reservas" at bounding box center [229, 12] width 36 height 5
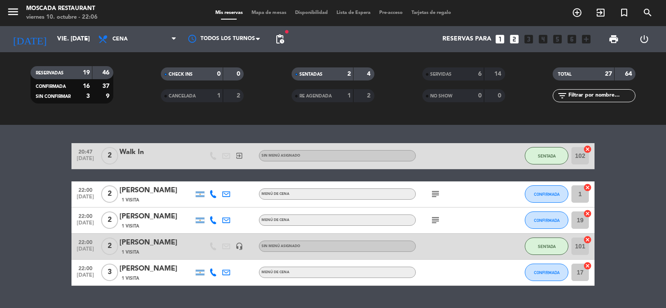
scroll to position [610, 0]
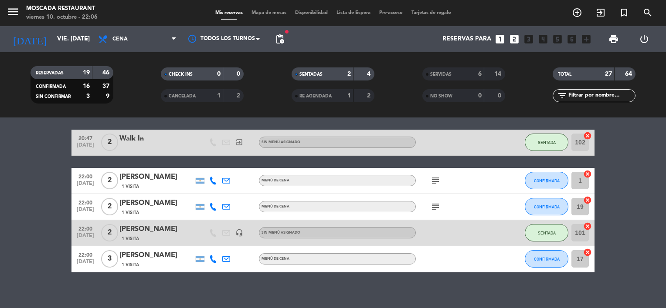
click at [433, 209] on icon "subject" at bounding box center [435, 207] width 10 height 10
click at [434, 205] on icon "subject" at bounding box center [435, 207] width 10 height 10
click at [313, 10] on span "Disponibilidad" at bounding box center [311, 12] width 41 height 5
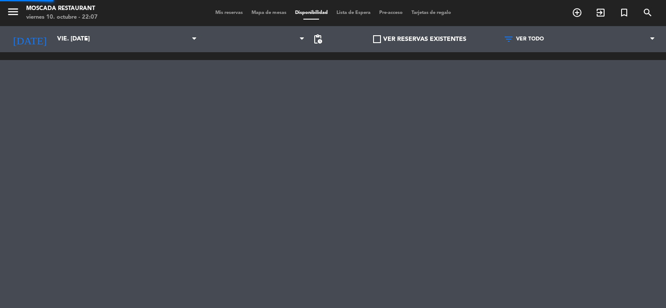
click at [263, 10] on span "Mapa de mesas" at bounding box center [269, 12] width 44 height 5
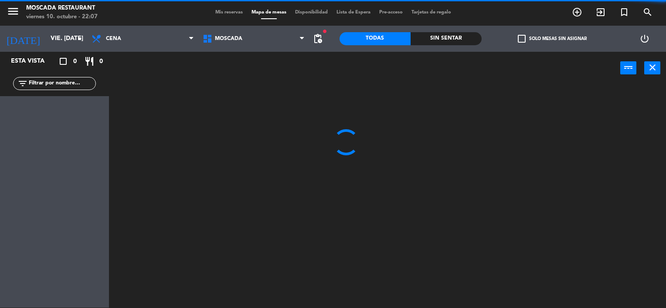
drag, startPoint x: 510, startPoint y: 36, endPoint x: 529, endPoint y: 38, distance: 19.3
click at [514, 35] on div "check_box_outline_blank Solo mesas sin asignar" at bounding box center [552, 39] width 142 height 26
click at [529, 38] on label "check_box_outline_blank Solo mesas sin asignar" at bounding box center [552, 39] width 69 height 8
click at [552, 39] on input "check_box_outline_blank Solo mesas sin asignar" at bounding box center [552, 39] width 0 height 0
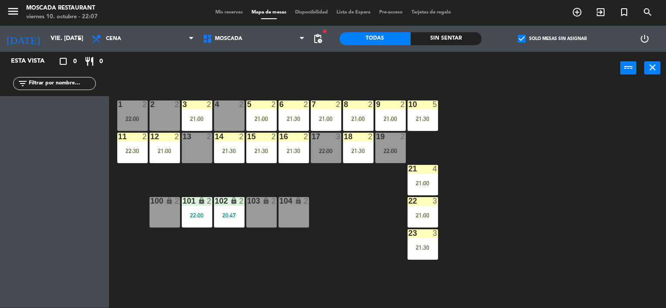
click at [161, 116] on div "2 2" at bounding box center [164, 116] width 30 height 30
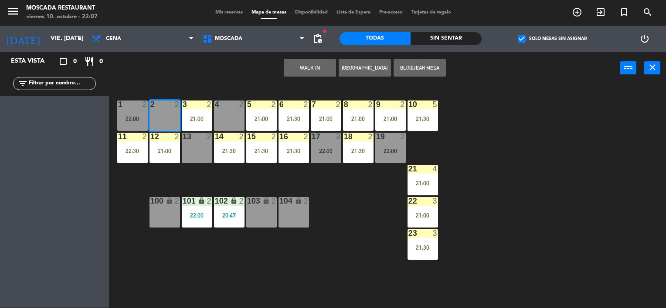
click at [320, 71] on button "WALK IN" at bounding box center [310, 67] width 52 height 17
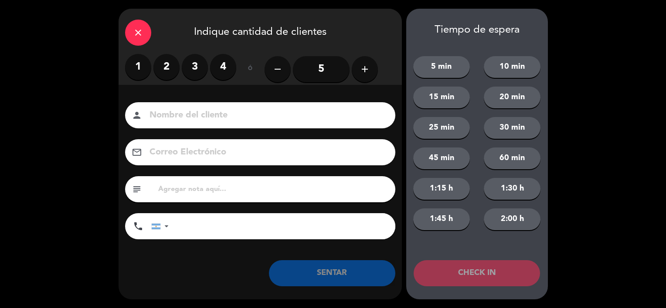
click at [170, 72] on label "2" at bounding box center [166, 67] width 26 height 26
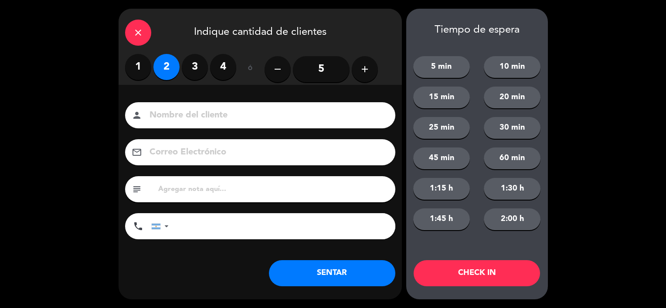
click at [335, 284] on button "SENTAR" at bounding box center [332, 274] width 126 height 26
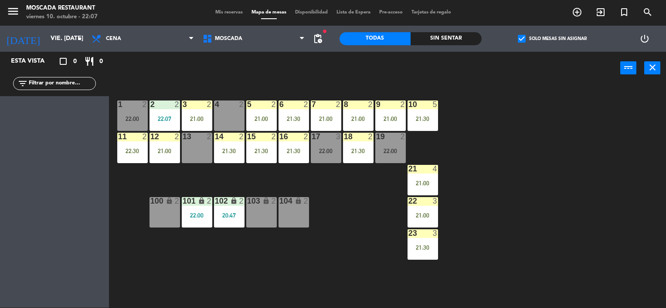
click at [226, 102] on div at bounding box center [229, 105] width 14 height 8
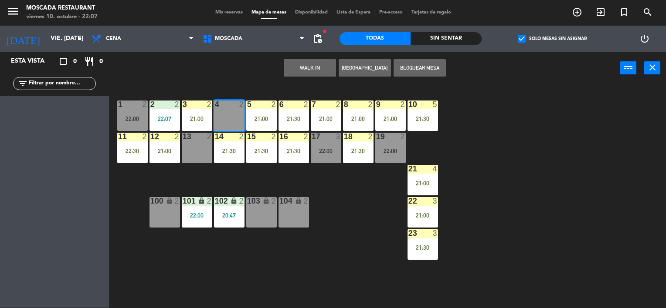
click at [220, 127] on div "4 2" at bounding box center [229, 116] width 30 height 30
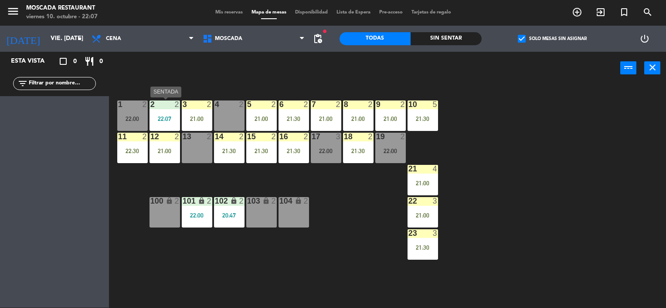
click at [169, 120] on div "22:07" at bounding box center [164, 119] width 30 height 6
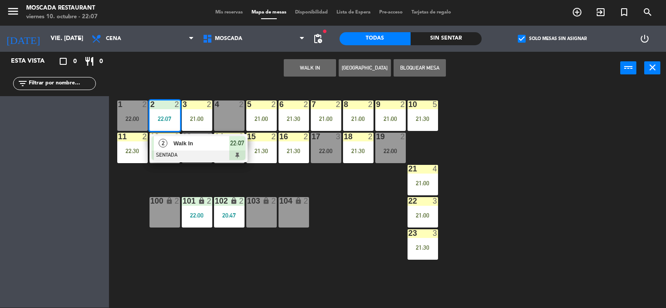
click at [230, 67] on div "WALK IN [GEOGRAPHIC_DATA] Bloquear Mesa power_input close" at bounding box center [364, 68] width 511 height 33
click at [155, 112] on div "2 2 22:07" at bounding box center [164, 116] width 30 height 30
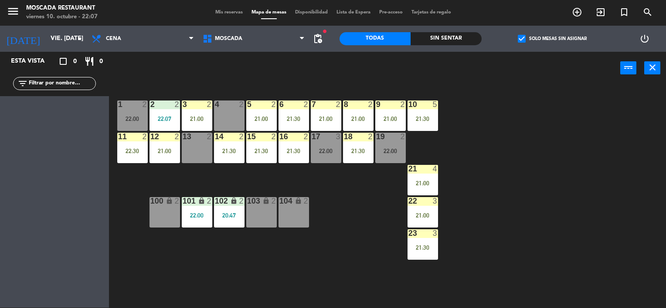
click at [310, 143] on div "1 2 22:00 2 2 22:07 3 2 21:00 4 2 5 2 21:00 8 2 21:00 6 2 21:30 7 2 21:00 9 2 2…" at bounding box center [390, 197] width 550 height 224
click at [320, 144] on div "17 3 22:00" at bounding box center [326, 148] width 30 height 30
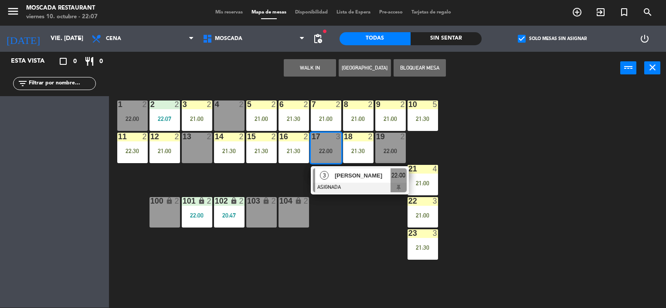
click at [320, 144] on div "17 3 22:00" at bounding box center [326, 148] width 30 height 30
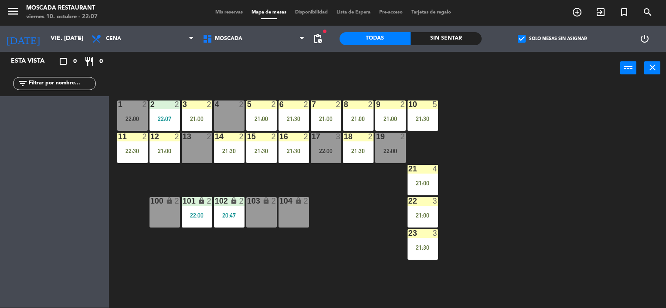
click at [370, 144] on div "18 2 21:30" at bounding box center [358, 148] width 30 height 30
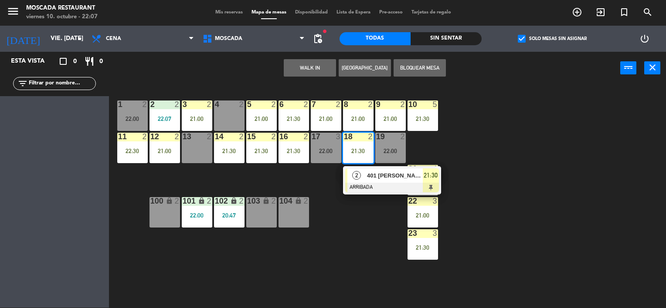
click at [398, 143] on div "19 2 22:00" at bounding box center [390, 148] width 30 height 30
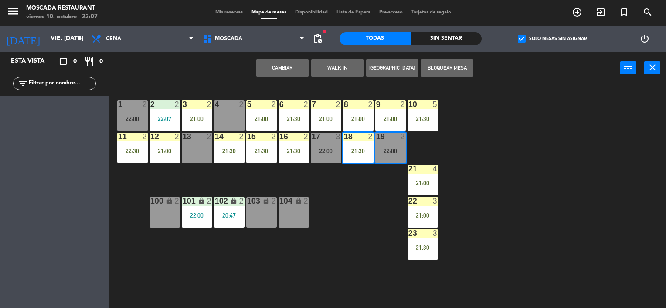
click at [366, 142] on div "18 2 21:30" at bounding box center [358, 148] width 30 height 30
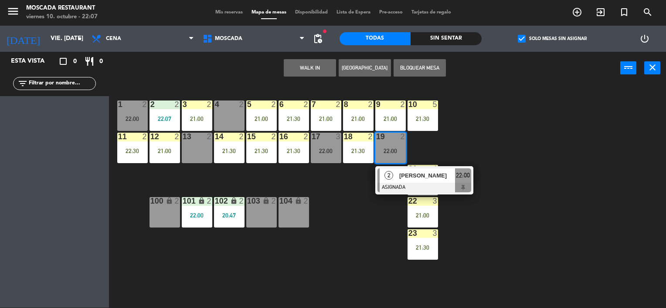
click at [381, 142] on div "19 2 22:00" at bounding box center [390, 148] width 30 height 30
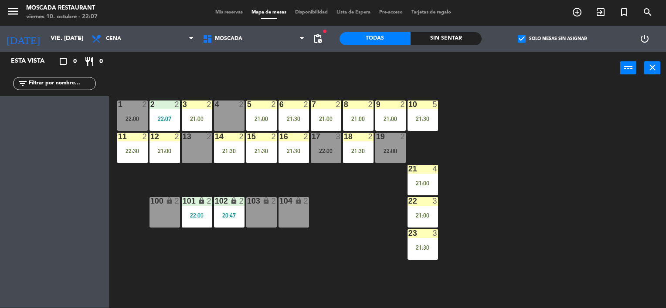
click at [333, 142] on div "17 3 22:00" at bounding box center [326, 148] width 30 height 30
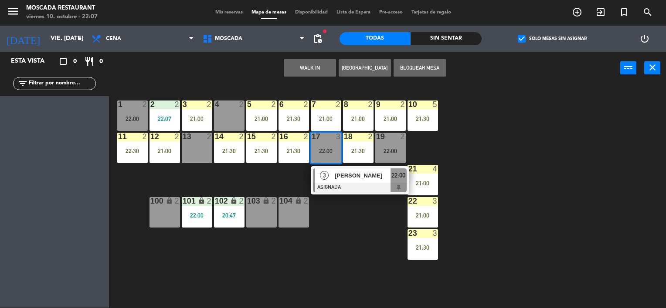
click at [335, 142] on div "17 3 22:00" at bounding box center [326, 148] width 30 height 30
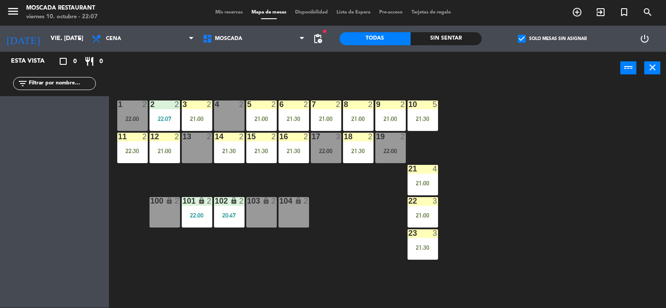
click at [379, 141] on div "19 2 22:00" at bounding box center [390, 148] width 30 height 30
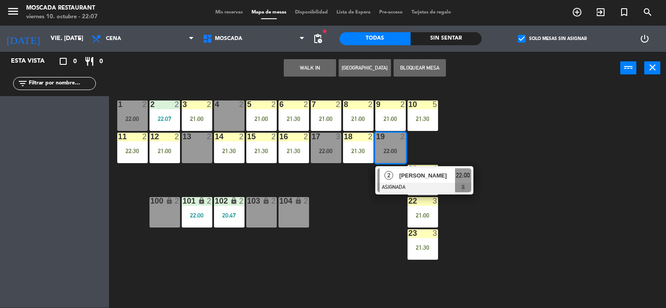
click at [381, 141] on div "19 2 22:00" at bounding box center [390, 148] width 30 height 30
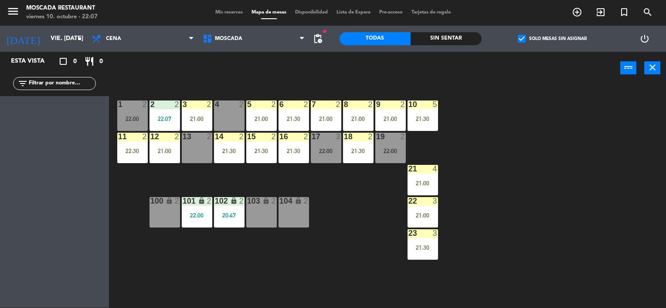
click at [237, 110] on div "4 2" at bounding box center [229, 116] width 30 height 30
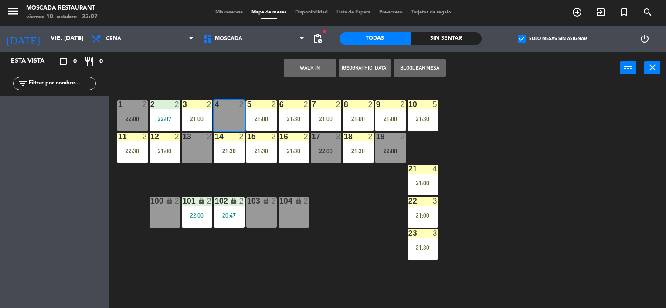
click at [237, 109] on div "4 2" at bounding box center [229, 116] width 30 height 30
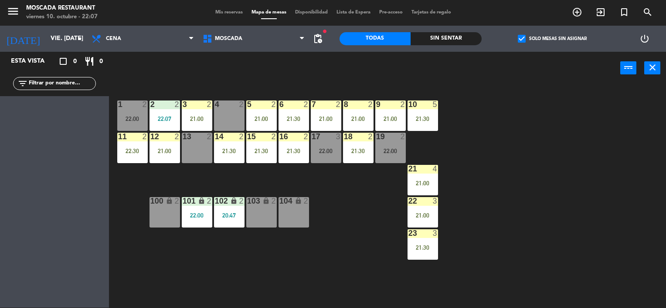
click at [124, 144] on div "11 2 22:30" at bounding box center [132, 148] width 30 height 30
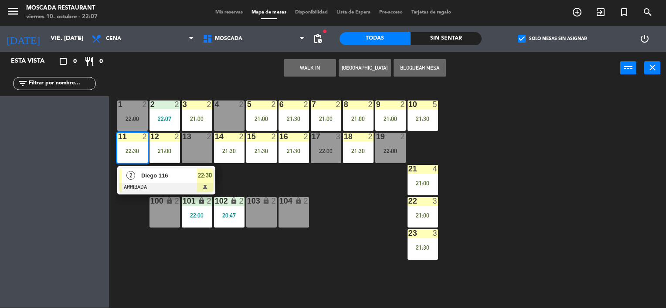
drag, startPoint x: 127, startPoint y: 145, endPoint x: 153, endPoint y: 145, distance: 26.1
click at [127, 145] on div "11 2 22:30" at bounding box center [132, 148] width 30 height 30
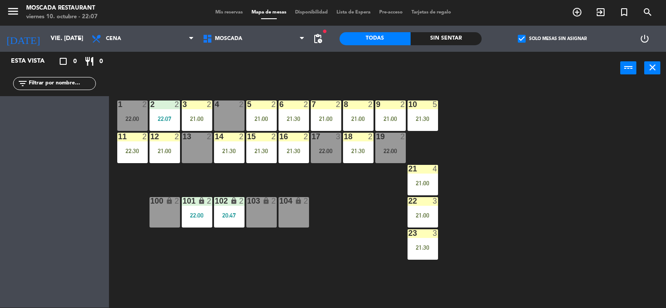
click at [156, 145] on div "12 2 21:00" at bounding box center [164, 148] width 30 height 30
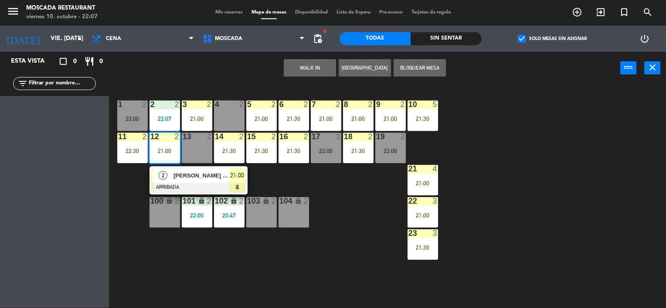
click at [156, 145] on div "12 2 21:00" at bounding box center [164, 148] width 30 height 30
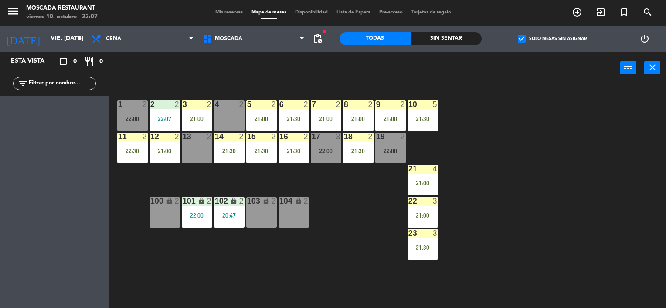
click at [237, 146] on div "14 2 21:30" at bounding box center [229, 148] width 30 height 30
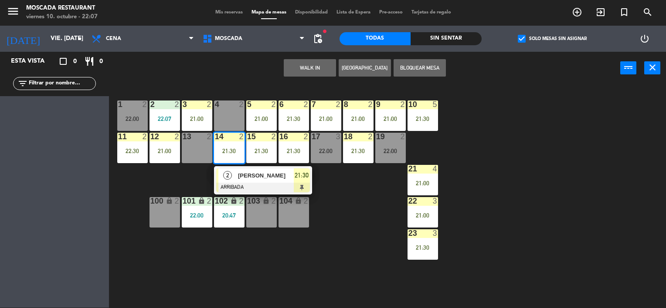
click at [237, 146] on div "14 2 21:30" at bounding box center [229, 148] width 30 height 30
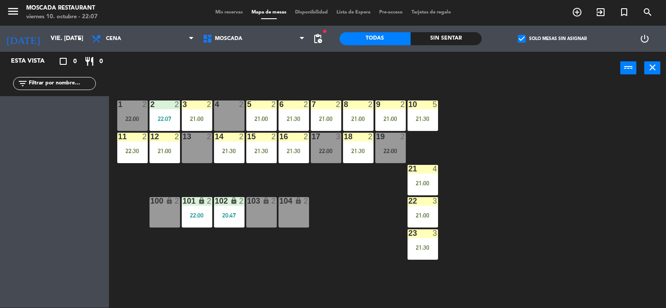
click at [255, 145] on div "15 2 21:30" at bounding box center [261, 148] width 30 height 30
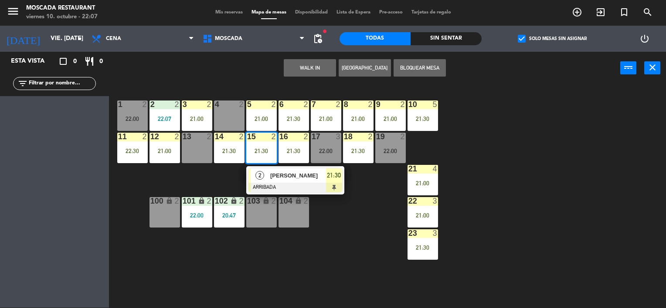
click at [256, 144] on div "15 2 21:30" at bounding box center [261, 148] width 30 height 30
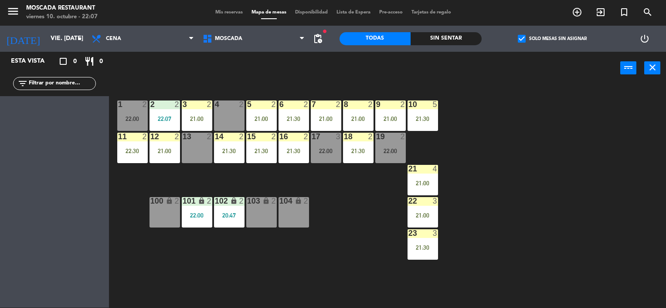
click at [282, 144] on div "16 2 21:30" at bounding box center [293, 148] width 30 height 30
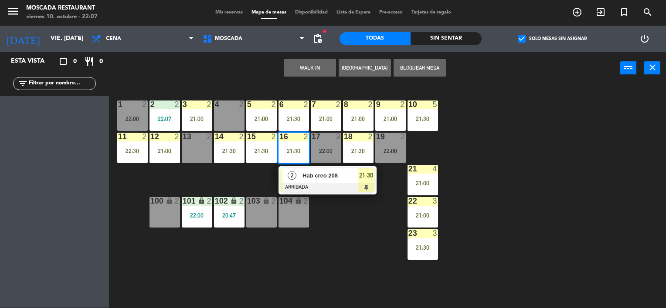
click at [282, 144] on div "16 2 21:30" at bounding box center [293, 148] width 30 height 30
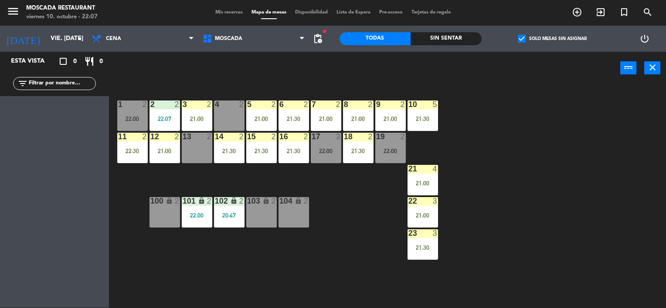
click at [230, 18] on div "menu Moscada Restaurant viernes 10. octubre - 22:07 Mis reservas Mapa de mesas …" at bounding box center [333, 13] width 666 height 26
click at [230, 17] on div "menu Moscada Restaurant viernes 10. octubre - 22:07 Mis reservas Mapa de mesas …" at bounding box center [333, 13] width 666 height 26
click at [230, 15] on div "Mis reservas Mapa de mesas Disponibilidad Lista de Espera Pre-acceso Tarjetas d…" at bounding box center [333, 13] width 244 height 8
click at [231, 14] on span "Mis reservas" at bounding box center [229, 12] width 36 height 5
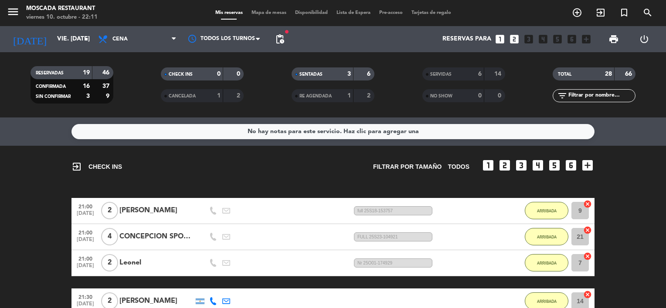
click at [271, 12] on span "Mapa de mesas" at bounding box center [269, 12] width 44 height 5
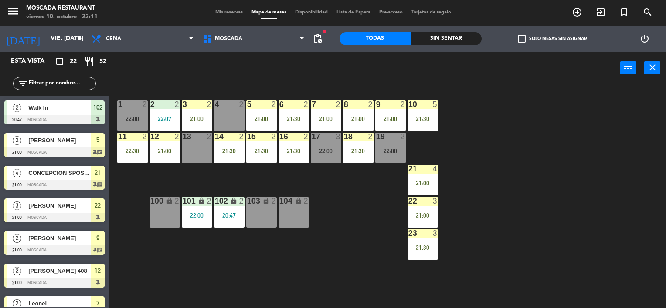
click at [201, 116] on div "21:00" at bounding box center [197, 119] width 30 height 6
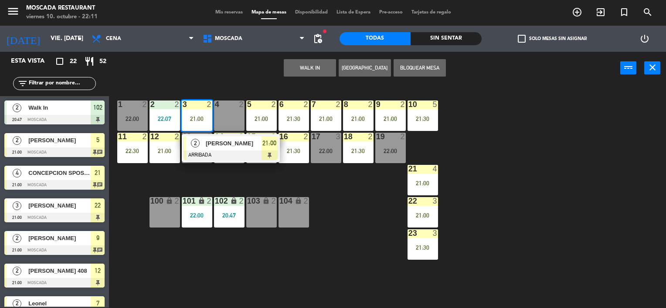
click at [251, 153] on div at bounding box center [231, 156] width 94 height 10
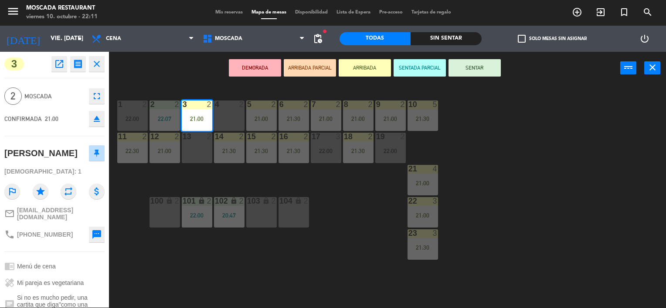
click at [467, 68] on button "SENTAR" at bounding box center [474, 67] width 52 height 17
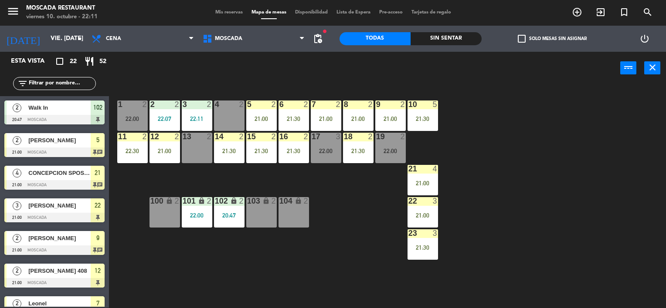
scroll to position [0, 0]
click at [202, 106] on div at bounding box center [197, 105] width 14 height 8
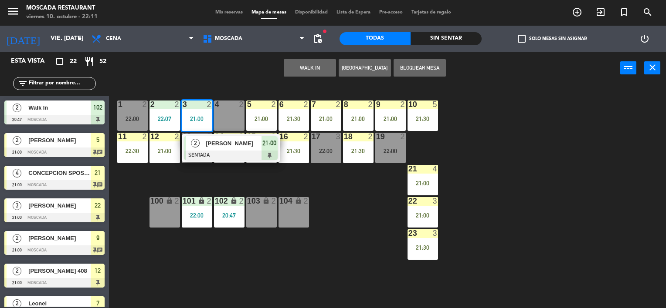
drag, startPoint x: 241, startPoint y: 150, endPoint x: 310, endPoint y: 144, distance: 69.1
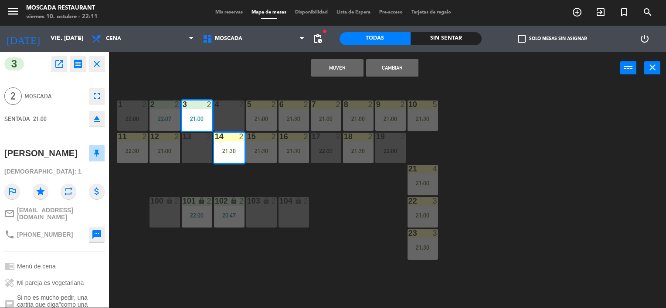
drag, startPoint x: 239, startPoint y: 73, endPoint x: 220, endPoint y: 105, distance: 37.7
click at [237, 77] on div "Mover Cambiar power_input close" at bounding box center [364, 68] width 511 height 33
drag, startPoint x: 234, startPoint y: 161, endPoint x: 209, endPoint y: 132, distance: 37.7
click at [233, 160] on div "14 2 21:30" at bounding box center [229, 148] width 30 height 30
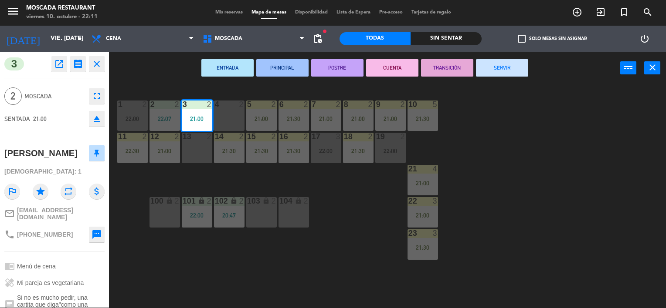
click at [202, 120] on div "21:00" at bounding box center [197, 119] width 30 height 6
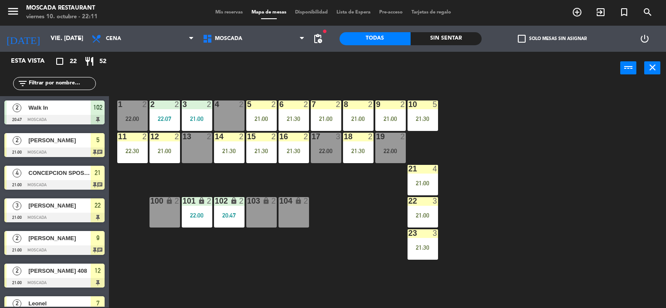
click at [202, 82] on div "power_input close" at bounding box center [364, 68] width 511 height 33
click at [198, 111] on div "3 2 21:00" at bounding box center [197, 116] width 30 height 30
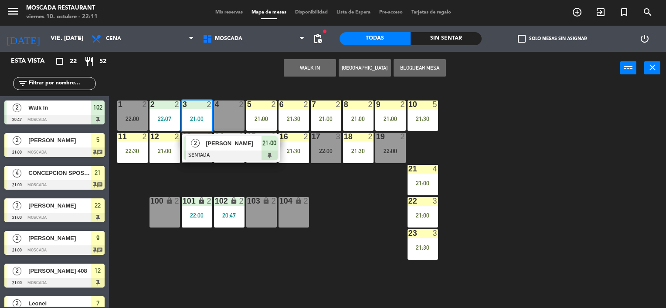
click at [247, 147] on span "[PERSON_NAME]" at bounding box center [234, 143] width 56 height 9
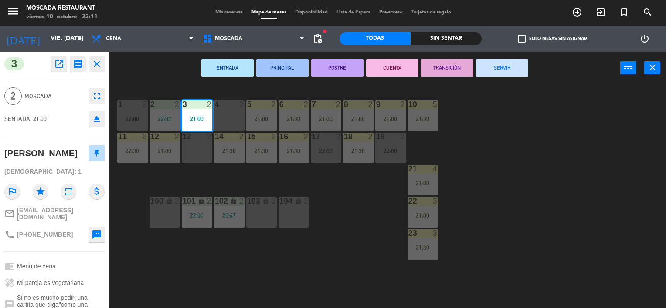
click at [507, 64] on button "SERVIR" at bounding box center [502, 67] width 52 height 17
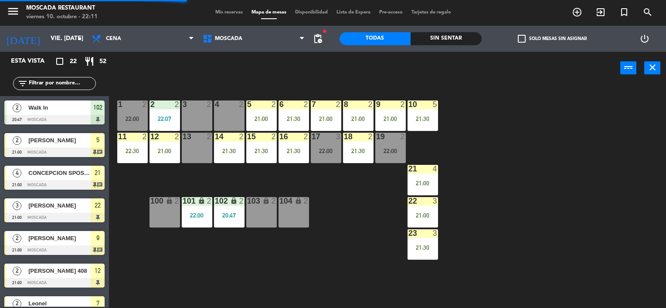
click at [231, 69] on div "power_input close" at bounding box center [364, 68] width 511 height 33
click at [230, 119] on div "4 2" at bounding box center [229, 116] width 30 height 30
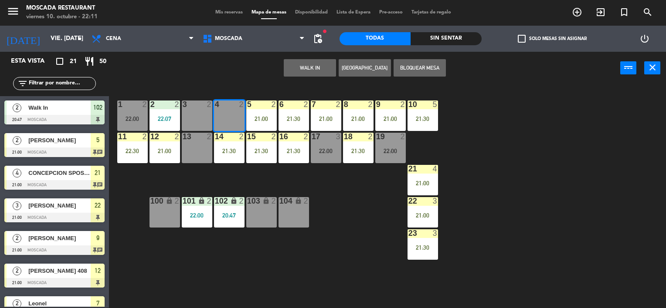
click at [291, 73] on button "WALK IN" at bounding box center [310, 67] width 52 height 17
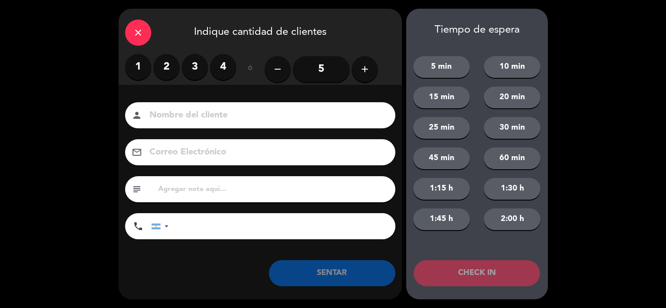
click at [177, 69] on label "2" at bounding box center [166, 67] width 26 height 26
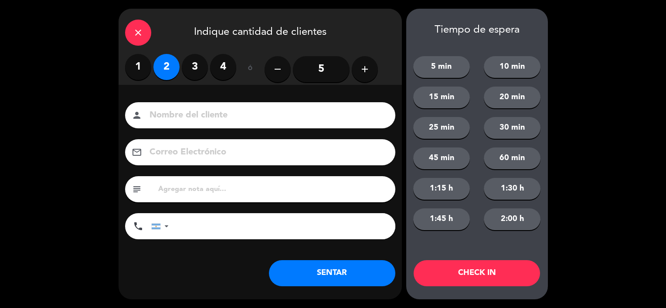
click at [324, 279] on button "SENTAR" at bounding box center [332, 274] width 126 height 26
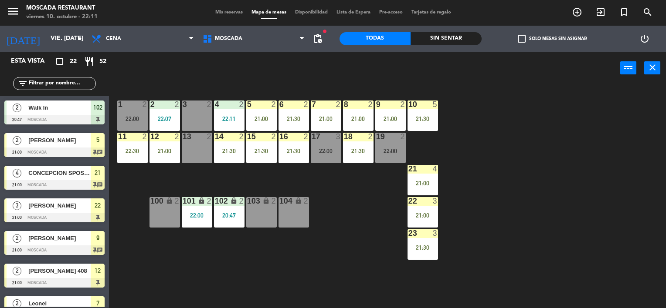
click at [562, 160] on div "1 2 22:00 2 2 22:07 3 2 4 2 22:11 5 2 21:00 8 2 21:00 6 2 21:30 7 2 21:00 9 2 2…" at bounding box center [390, 197] width 550 height 224
click at [228, 13] on span "Mis reservas" at bounding box center [229, 12] width 36 height 5
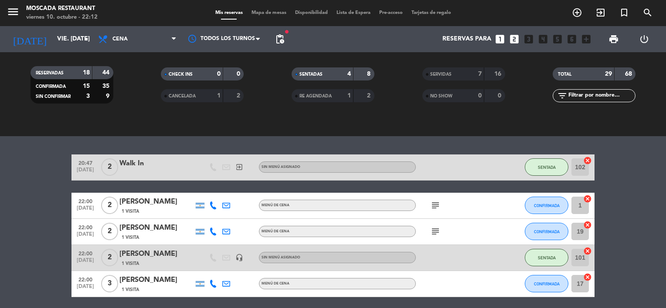
scroll to position [566, 0]
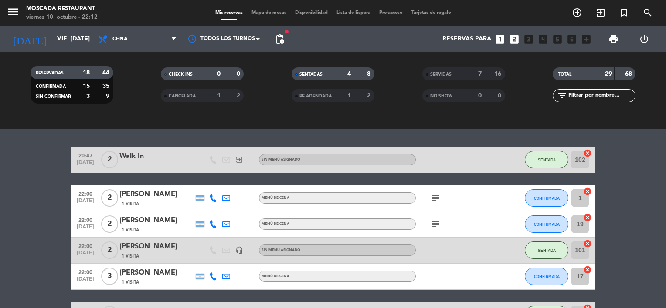
click at [437, 194] on icon "subject" at bounding box center [435, 198] width 10 height 10
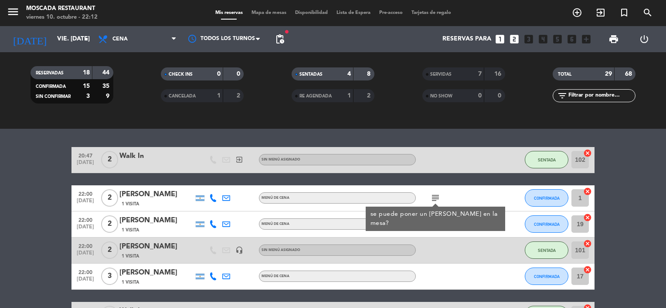
click at [429, 218] on div "se puede poner un [PERSON_NAME] en la mesa?" at bounding box center [435, 219] width 130 height 18
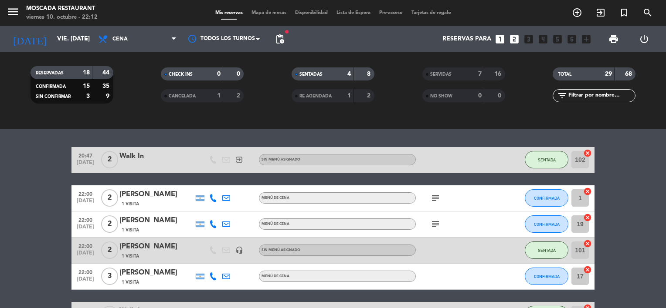
click at [434, 199] on icon "subject" at bounding box center [435, 198] width 10 height 10
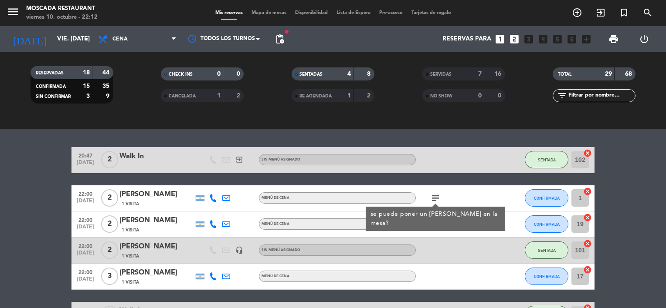
click at [434, 196] on icon "subject" at bounding box center [435, 198] width 10 height 10
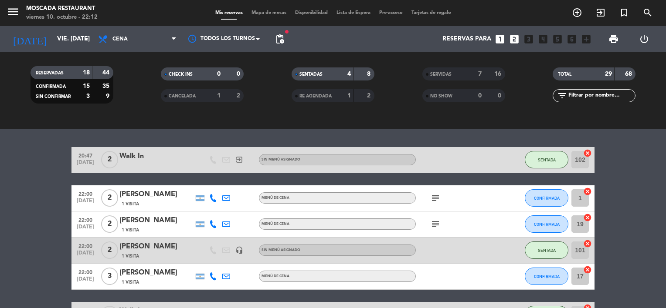
click at [436, 224] on icon "subject" at bounding box center [435, 224] width 10 height 10
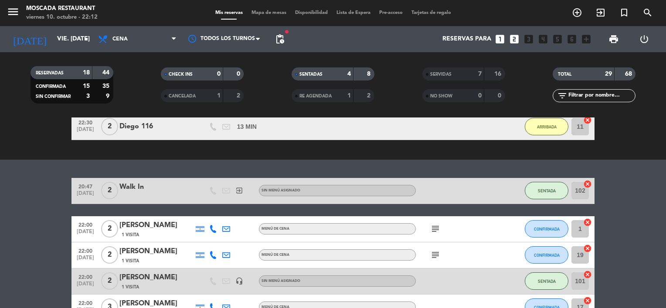
scroll to position [406, 0]
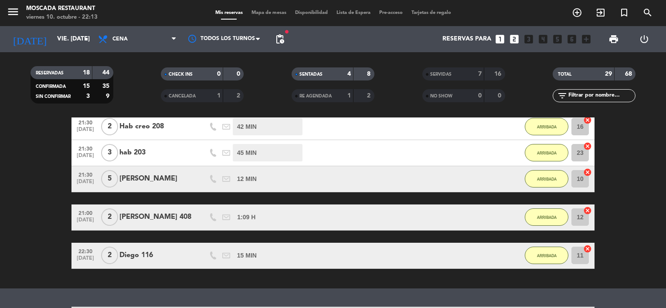
drag, startPoint x: 244, startPoint y: 7, endPoint x: 253, endPoint y: 14, distance: 10.9
click at [246, 7] on div "menu Moscada Restaurant viernes 10. octubre - 22:13 Mis reservas Mapa de mesas …" at bounding box center [333, 13] width 666 height 26
click at [257, 14] on span "Mapa de mesas" at bounding box center [269, 12] width 44 height 5
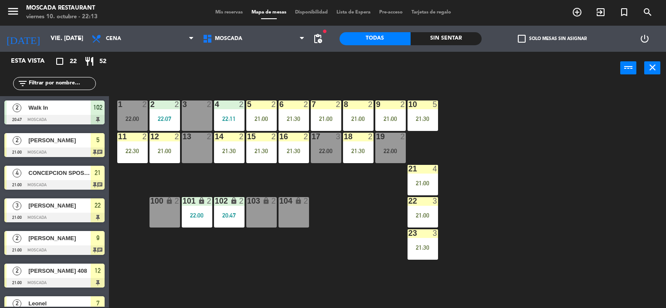
click at [214, 15] on div "Mis reservas Mapa de mesas Disponibilidad Lista de Espera Pre-acceso Tarjetas d…" at bounding box center [333, 13] width 244 height 8
click at [329, 162] on div "17 3 22:00" at bounding box center [326, 148] width 30 height 30
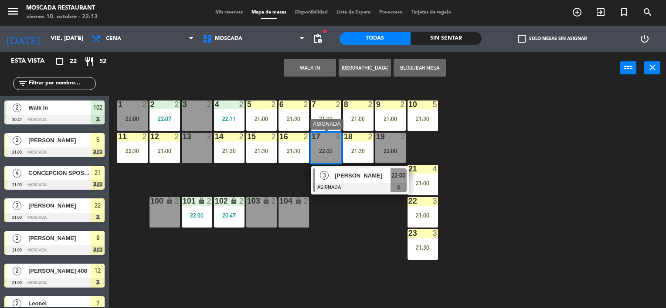
click at [331, 150] on div "22:00" at bounding box center [326, 151] width 30 height 6
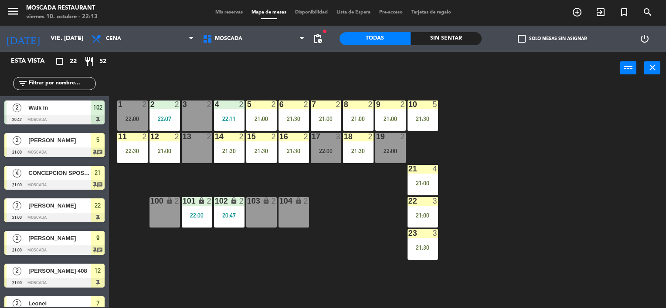
click at [328, 152] on div "22:00" at bounding box center [326, 151] width 30 height 6
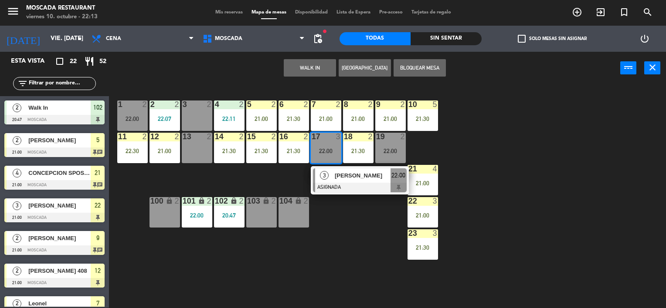
click at [322, 145] on div "17 3 22:00" at bounding box center [326, 148] width 30 height 30
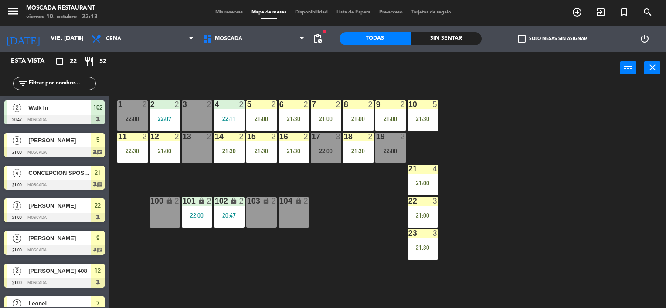
click at [229, 14] on span "Mis reservas" at bounding box center [229, 12] width 36 height 5
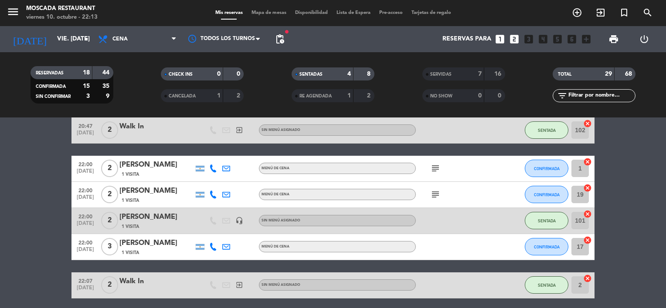
scroll to position [610, 0]
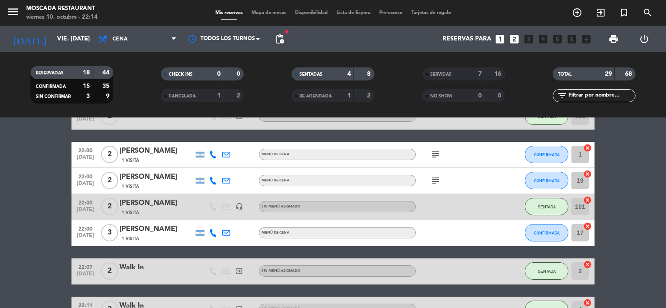
click at [589, 227] on icon "cancel" at bounding box center [587, 226] width 9 height 9
click at [266, 13] on span "Mapa de mesas" at bounding box center [269, 12] width 44 height 5
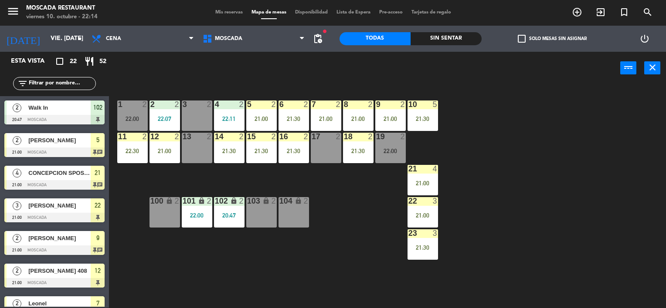
click at [545, 39] on label "check_box_outline_blank Solo mesas sin asignar" at bounding box center [552, 39] width 69 height 8
click at [552, 39] on input "check_box_outline_blank Solo mesas sin asignar" at bounding box center [552, 39] width 0 height 0
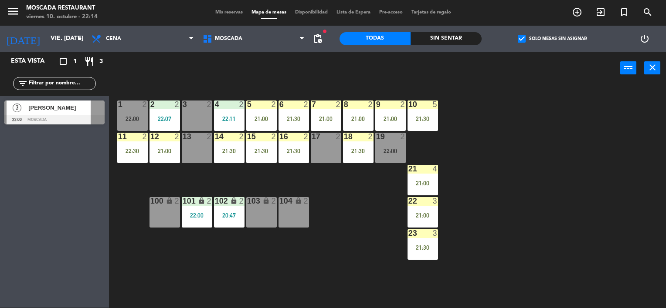
click at [70, 106] on span "[PERSON_NAME]" at bounding box center [59, 107] width 62 height 9
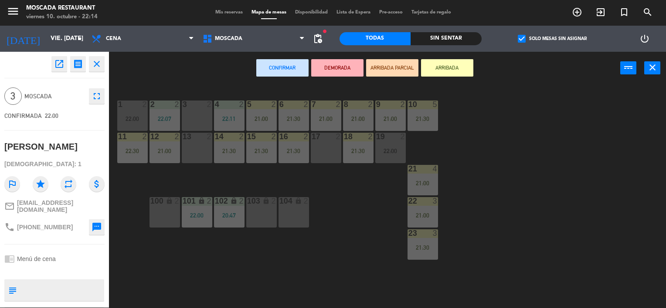
drag, startPoint x: 186, startPoint y: 120, endPoint x: 181, endPoint y: 146, distance: 26.3
click at [184, 120] on div "3 2" at bounding box center [197, 116] width 30 height 30
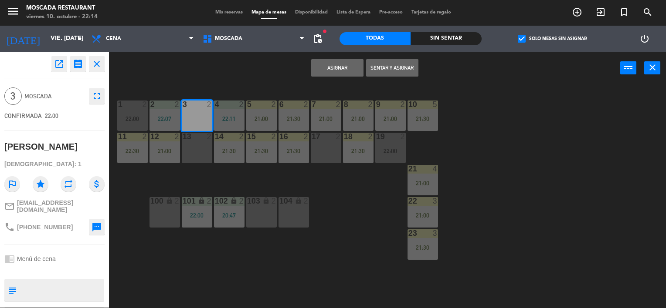
click at [181, 146] on div "1 2 22:00 2 2 22:07 3 2 4 2 22:11 5 2 21:00 8 2 21:00 6 2 21:30 7 2 21:00 9 2 2…" at bounding box center [390, 197] width 550 height 224
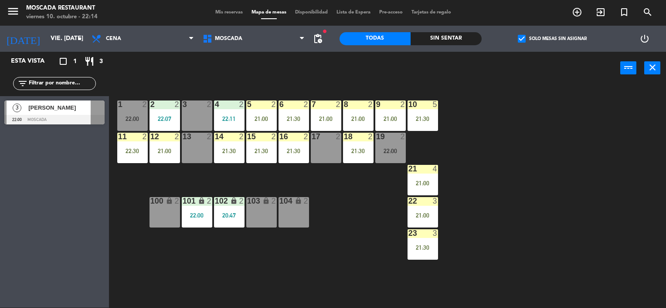
drag, startPoint x: 181, startPoint y: 146, endPoint x: 237, endPoint y: 80, distance: 86.5
click at [237, 80] on div "power_input close" at bounding box center [364, 68] width 511 height 33
click at [59, 105] on span "[PERSON_NAME]" at bounding box center [59, 107] width 62 height 9
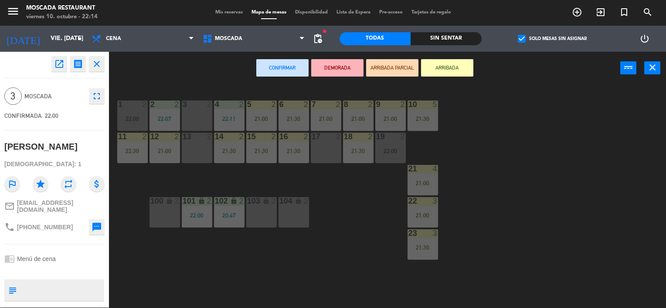
click at [191, 117] on div "3 2" at bounding box center [197, 116] width 30 height 30
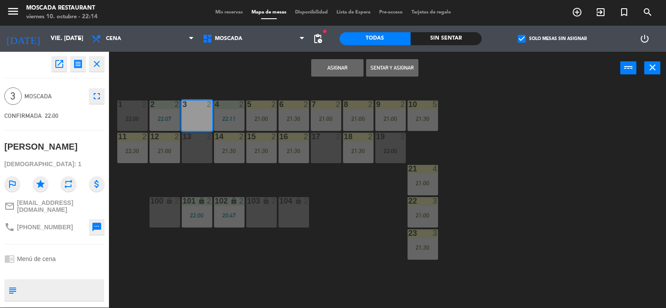
drag, startPoint x: 189, startPoint y: 141, endPoint x: 240, endPoint y: 117, distance: 56.9
click at [189, 141] on div "13 2" at bounding box center [197, 148] width 30 height 30
click at [376, 68] on button "Sentar y Asignar" at bounding box center [392, 67] width 52 height 17
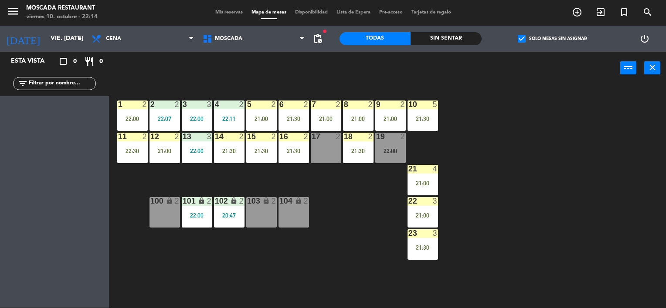
click at [249, 70] on div "power_input close" at bounding box center [364, 68] width 511 height 33
click at [189, 109] on div "3 3 22:00" at bounding box center [197, 116] width 30 height 30
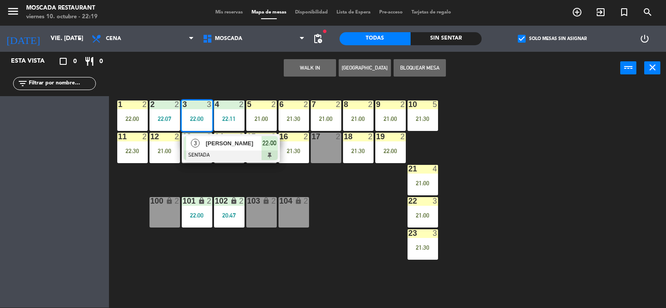
click at [569, 99] on div "1 2 22:00 2 2 22:07 3 3 22:00 3 [PERSON_NAME] SENTADA 22:00 4 2 22:11 5 2 21:00…" at bounding box center [390, 197] width 550 height 224
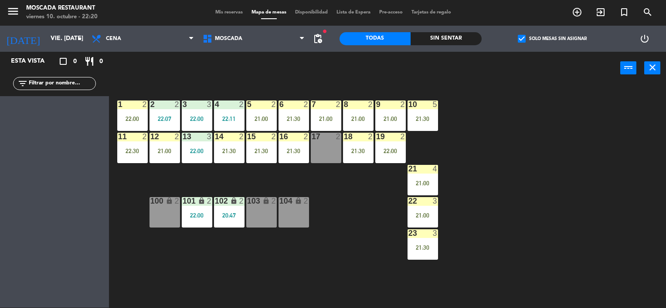
click at [211, 13] on span "Mis reservas" at bounding box center [229, 12] width 36 height 5
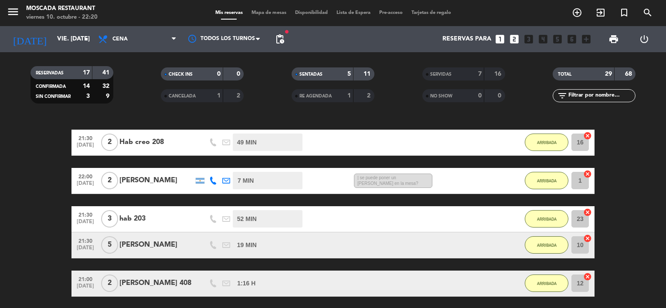
scroll to position [566, 0]
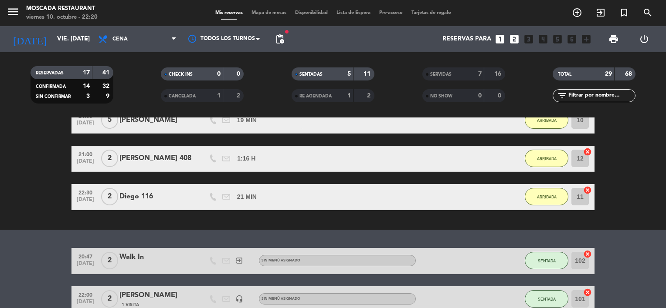
click at [266, 15] on span "Mapa de mesas" at bounding box center [269, 12] width 44 height 5
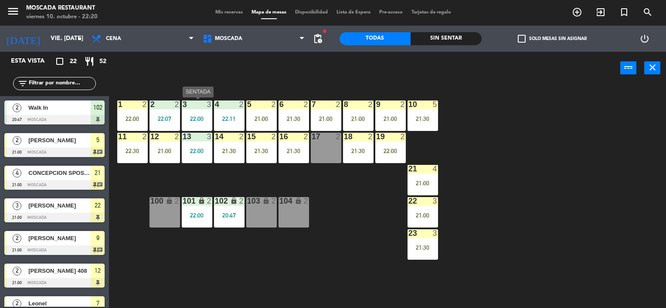
click at [197, 117] on div "22:00" at bounding box center [197, 119] width 30 height 6
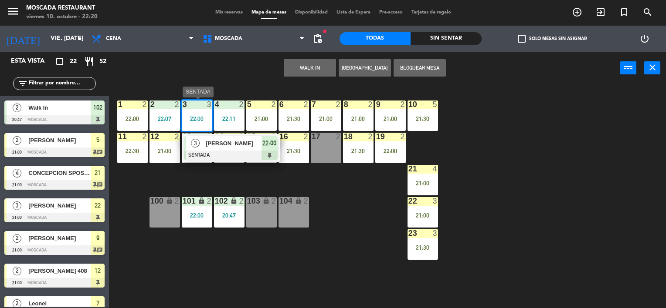
click at [235, 149] on div "[PERSON_NAME]" at bounding box center [233, 143] width 57 height 14
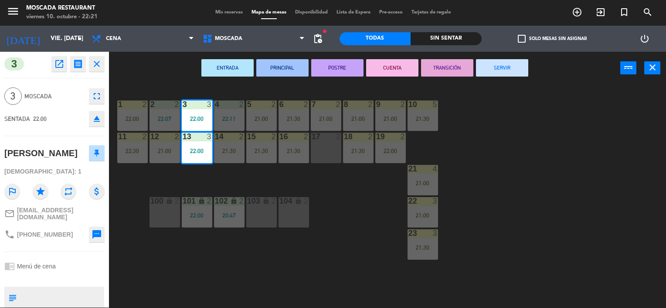
drag, startPoint x: 203, startPoint y: 5, endPoint x: 220, endPoint y: 14, distance: 20.1
click at [207, 8] on div "menu Moscada Restaurant viernes 10. octubre - 22:21 Mis reservas Mapa de mesas …" at bounding box center [333, 13] width 666 height 26
click at [221, 14] on span "Mis reservas" at bounding box center [229, 12] width 36 height 5
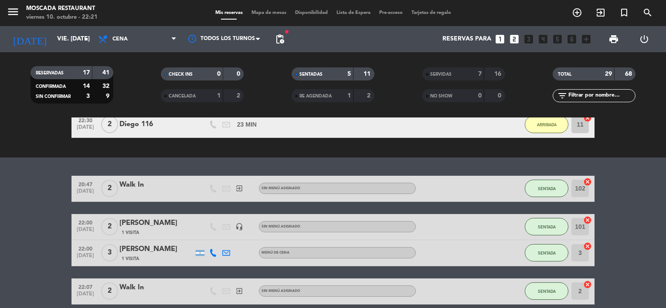
scroll to position [654, 0]
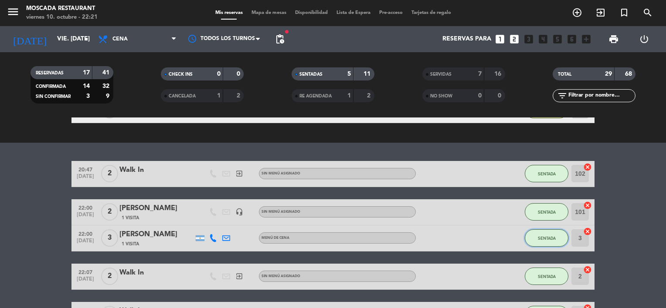
click at [556, 240] on button "SENTADA" at bounding box center [547, 238] width 44 height 17
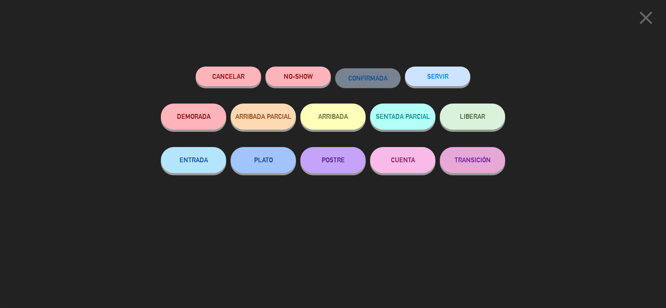
click at [455, 124] on button "LIBERAR" at bounding box center [472, 117] width 65 height 26
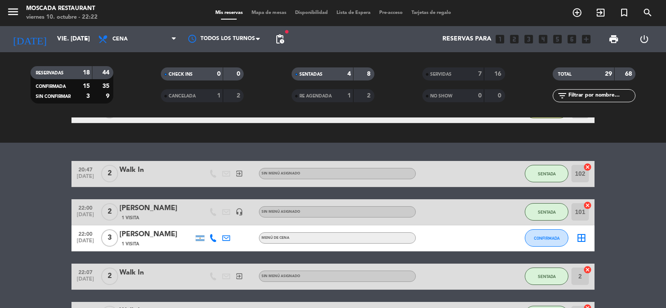
click at [582, 241] on icon "border_all" at bounding box center [581, 238] width 10 height 10
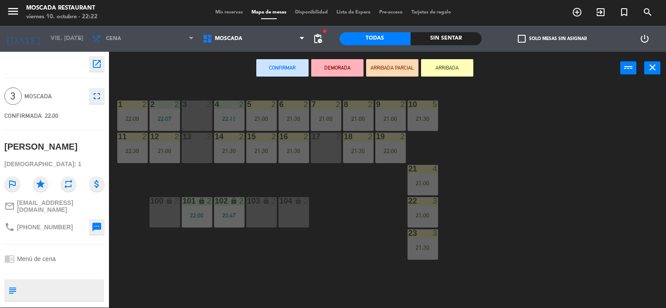
click at [197, 109] on div "3 2" at bounding box center [197, 116] width 30 height 30
click at [196, 142] on div "13 2" at bounding box center [197, 148] width 30 height 30
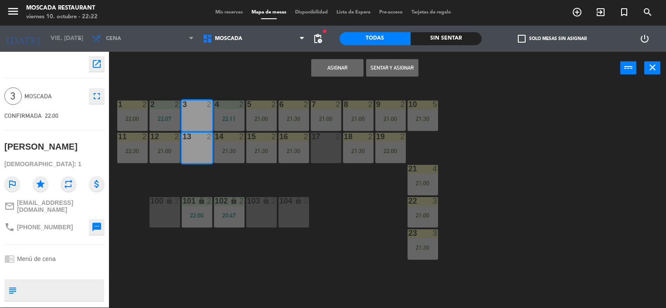
click at [329, 75] on button "Asignar" at bounding box center [337, 67] width 52 height 17
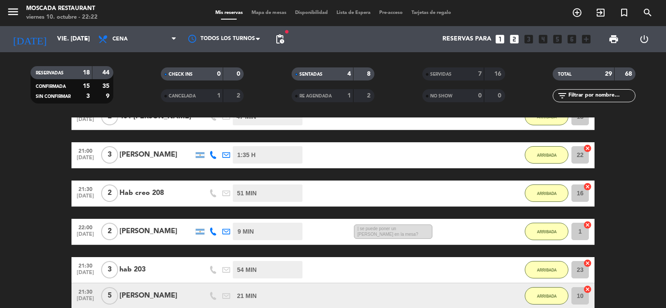
scroll to position [392, 0]
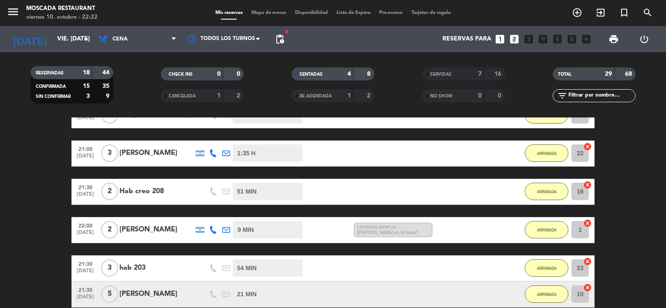
click at [281, 13] on span "Mapa de mesas" at bounding box center [269, 12] width 44 height 5
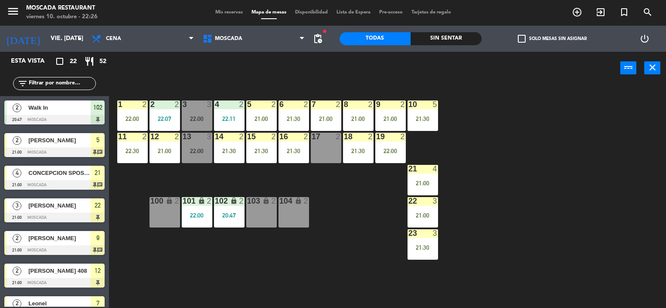
click at [340, 156] on div "17 2" at bounding box center [326, 148] width 30 height 30
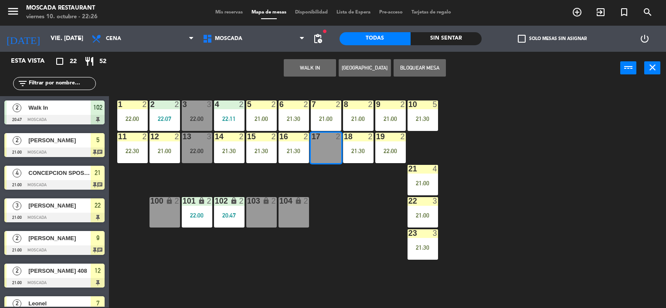
click at [311, 68] on button "WALK IN" at bounding box center [310, 67] width 52 height 17
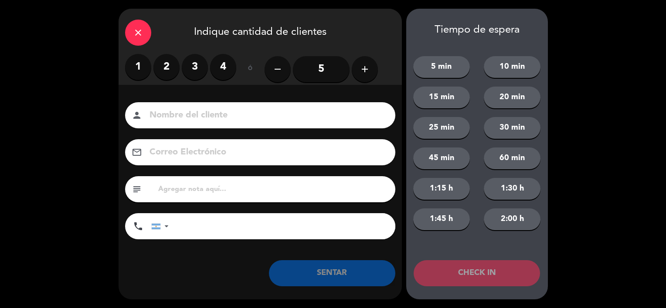
click at [131, 68] on label "1" at bounding box center [138, 67] width 26 height 26
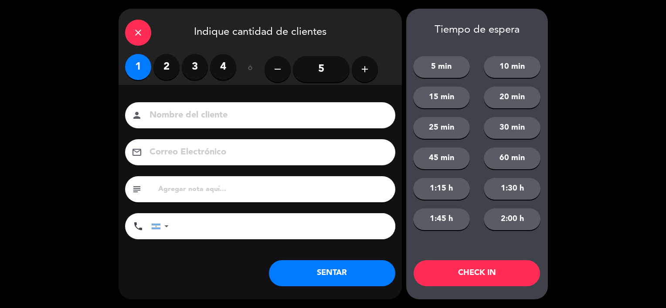
click at [352, 273] on button "SENTAR" at bounding box center [332, 274] width 126 height 26
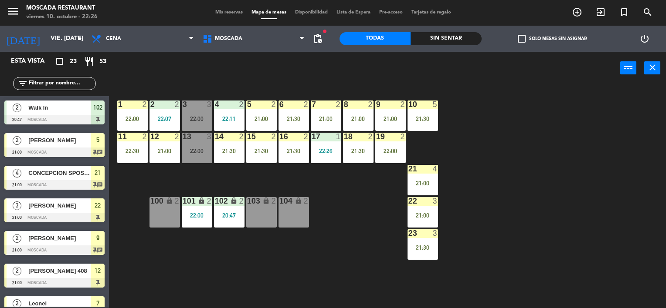
click at [364, 190] on div "1 2 22:00 2 2 22:07 3 3 22:00 4 2 22:11 5 2 21:00 8 2 21:00 6 2 21:30 7 2 21:00…" at bounding box center [390, 197] width 550 height 224
click at [237, 10] on span "Mis reservas" at bounding box center [229, 12] width 36 height 5
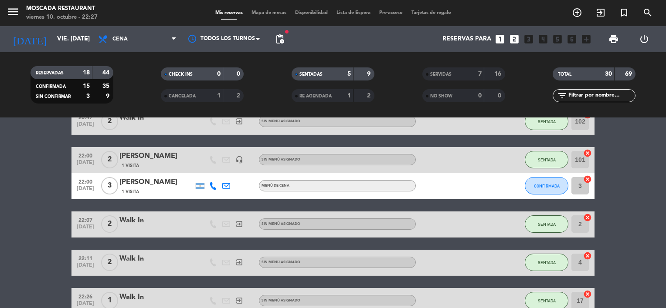
scroll to position [697, 0]
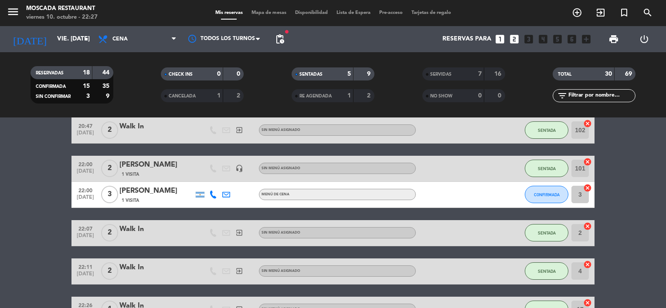
click at [214, 200] on div at bounding box center [213, 195] width 13 height 26
click at [214, 198] on icon at bounding box center [213, 195] width 8 height 8
click at [231, 182] on span at bounding box center [234, 180] width 7 height 7
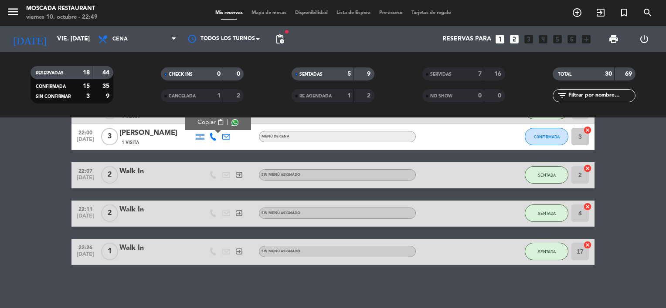
click at [0, 132] on html "close × Moscada Restaurant × chrome_reader_mode Listado de Reservas account_box…" at bounding box center [333, 154] width 666 height 308
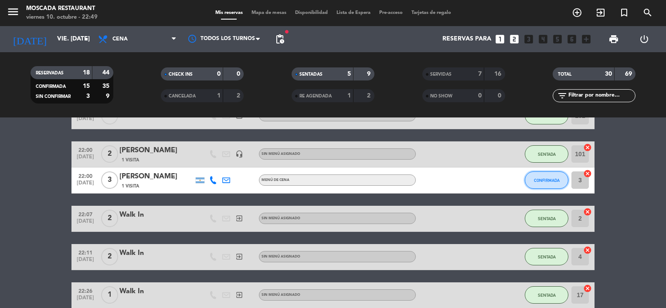
click at [551, 179] on span "CONFIRMADA" at bounding box center [547, 180] width 26 height 5
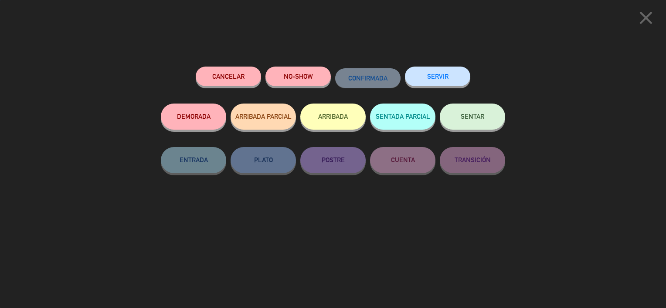
click at [237, 77] on button "Cancelar" at bounding box center [228, 77] width 65 height 20
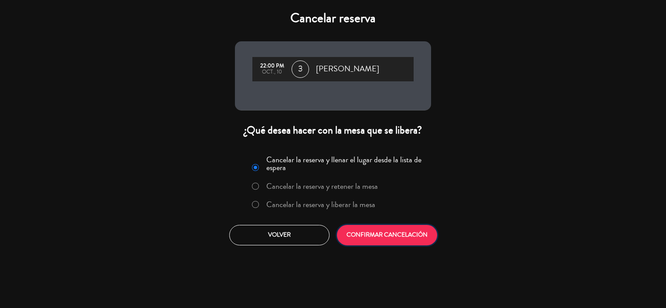
click at [411, 232] on button "CONFIRMAR CANCELACIÓN" at bounding box center [387, 235] width 100 height 20
